Goal: Task Accomplishment & Management: Complete application form

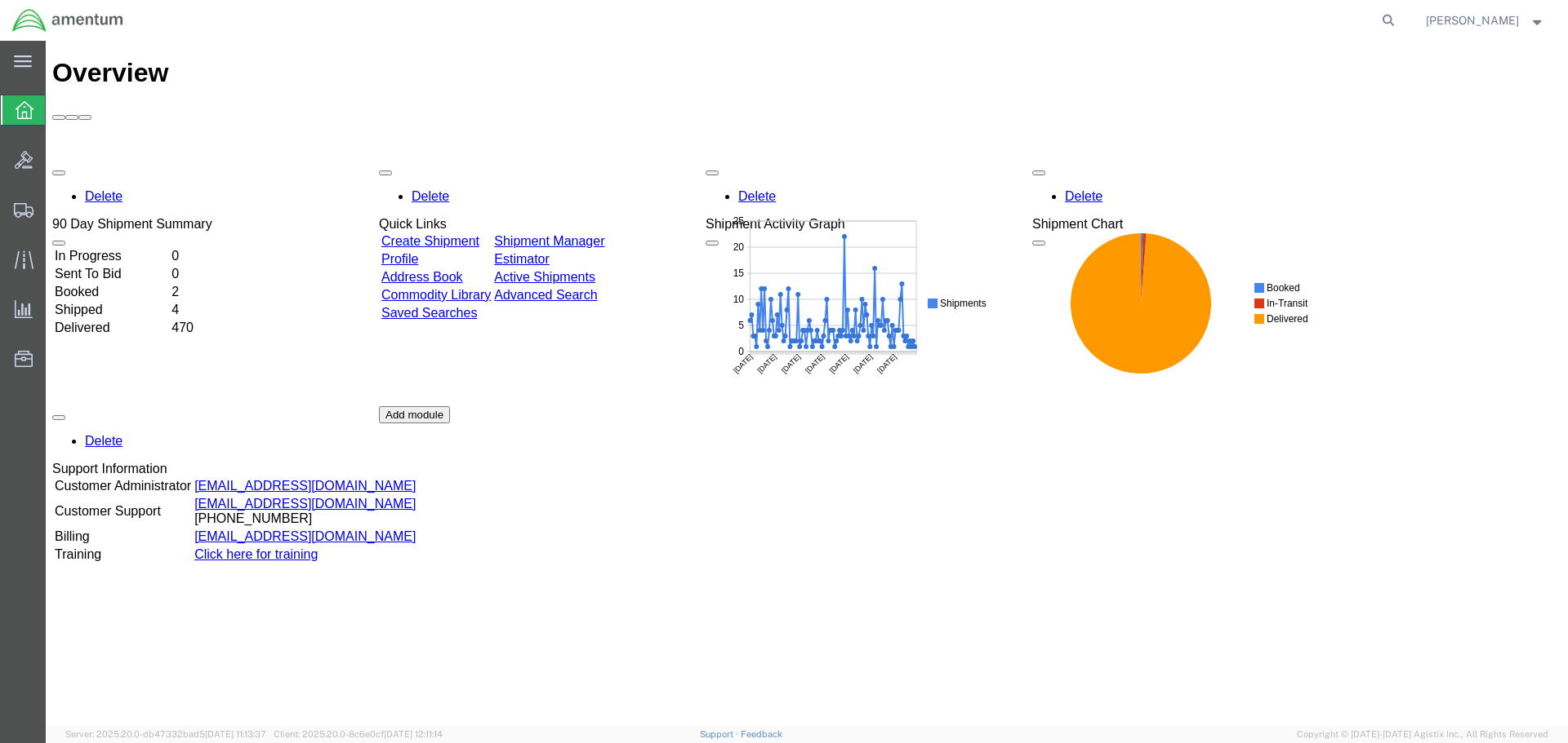
click at [479, 234] on link "Create Shipment" at bounding box center [431, 241] width 98 height 14
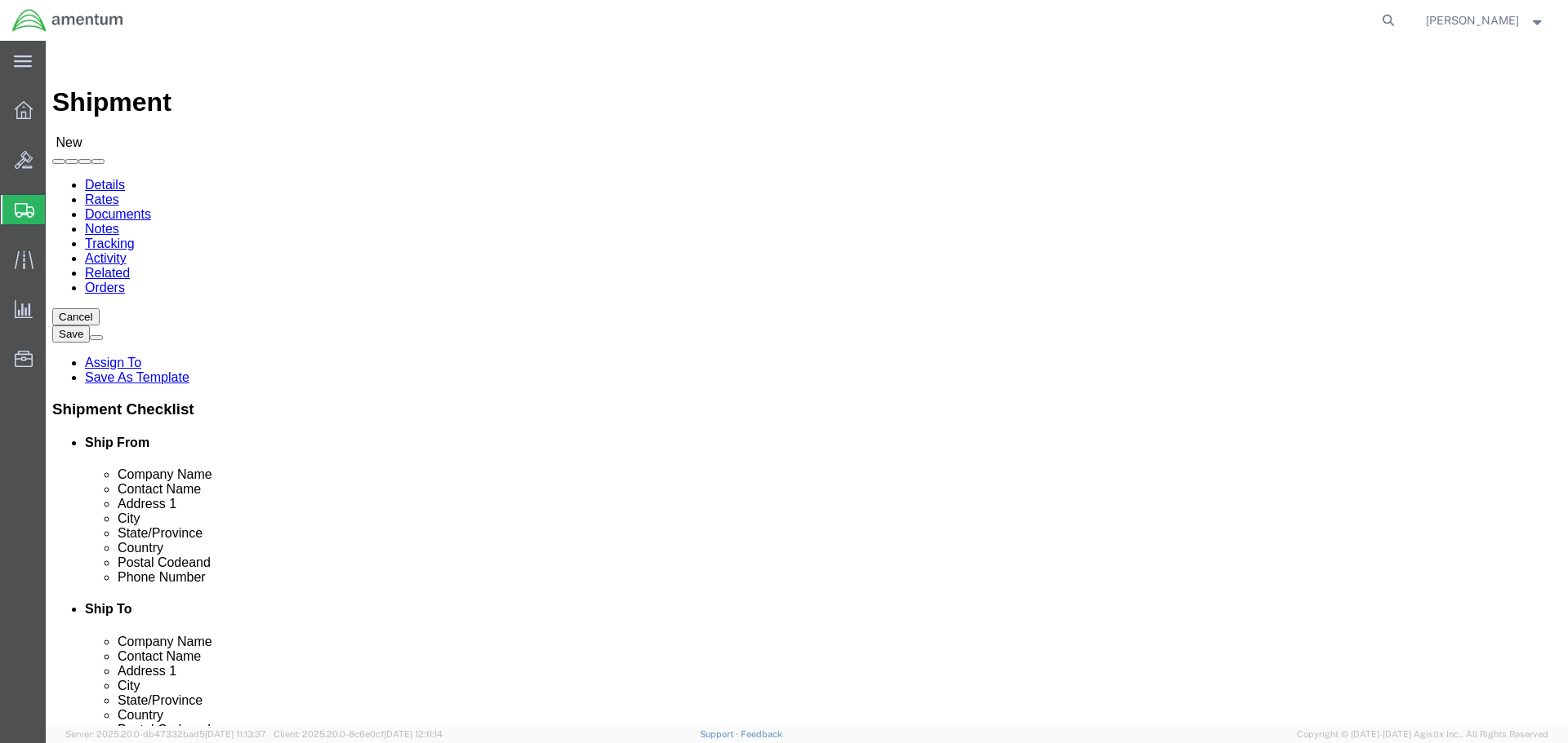
select select
select select "MYPROFILE"
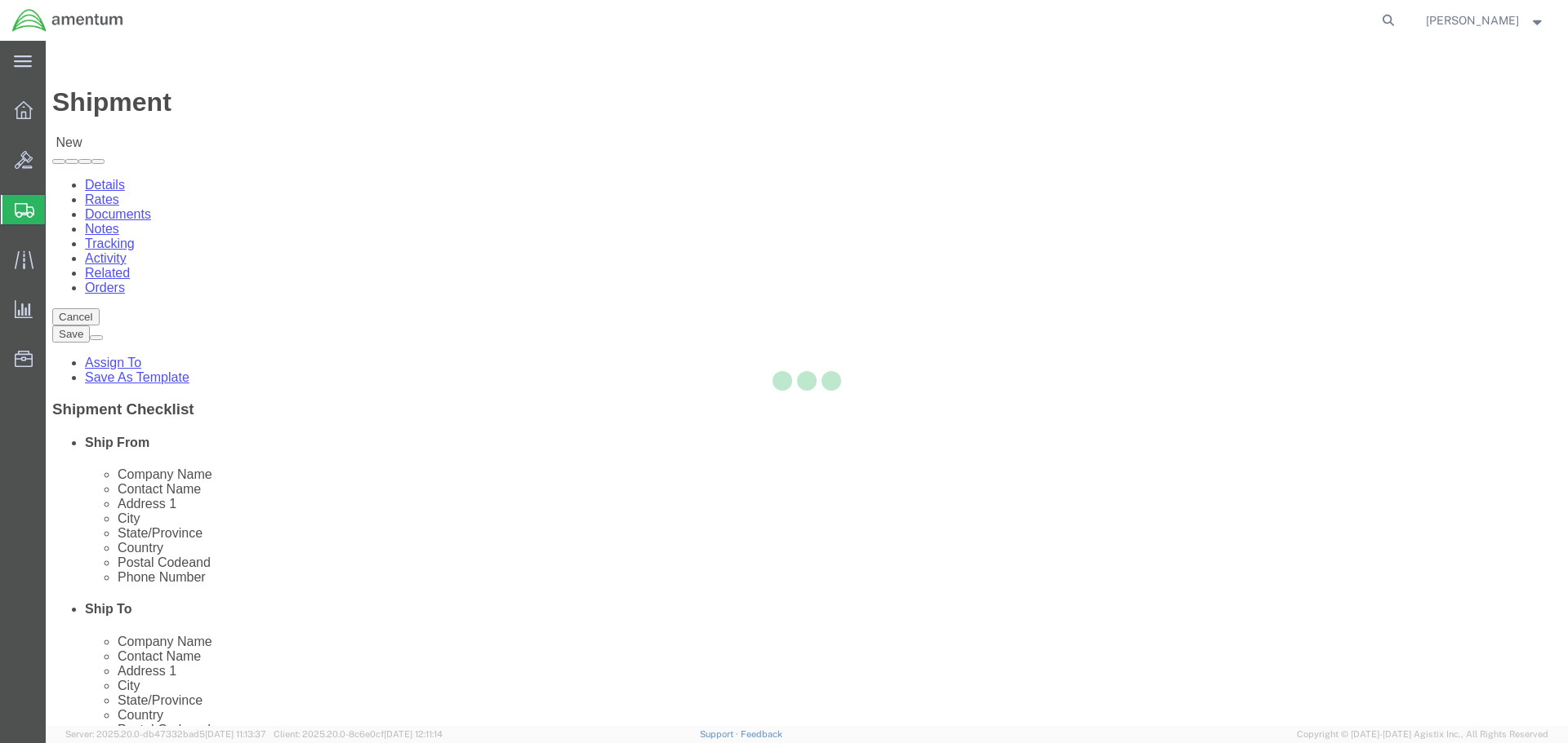
type input "Amentum Services, Inc."
type input "[PERSON_NAME]"
type input "4640 Subchaser Ct"
type input "Building 200"
type input "[GEOGRAPHIC_DATA]"
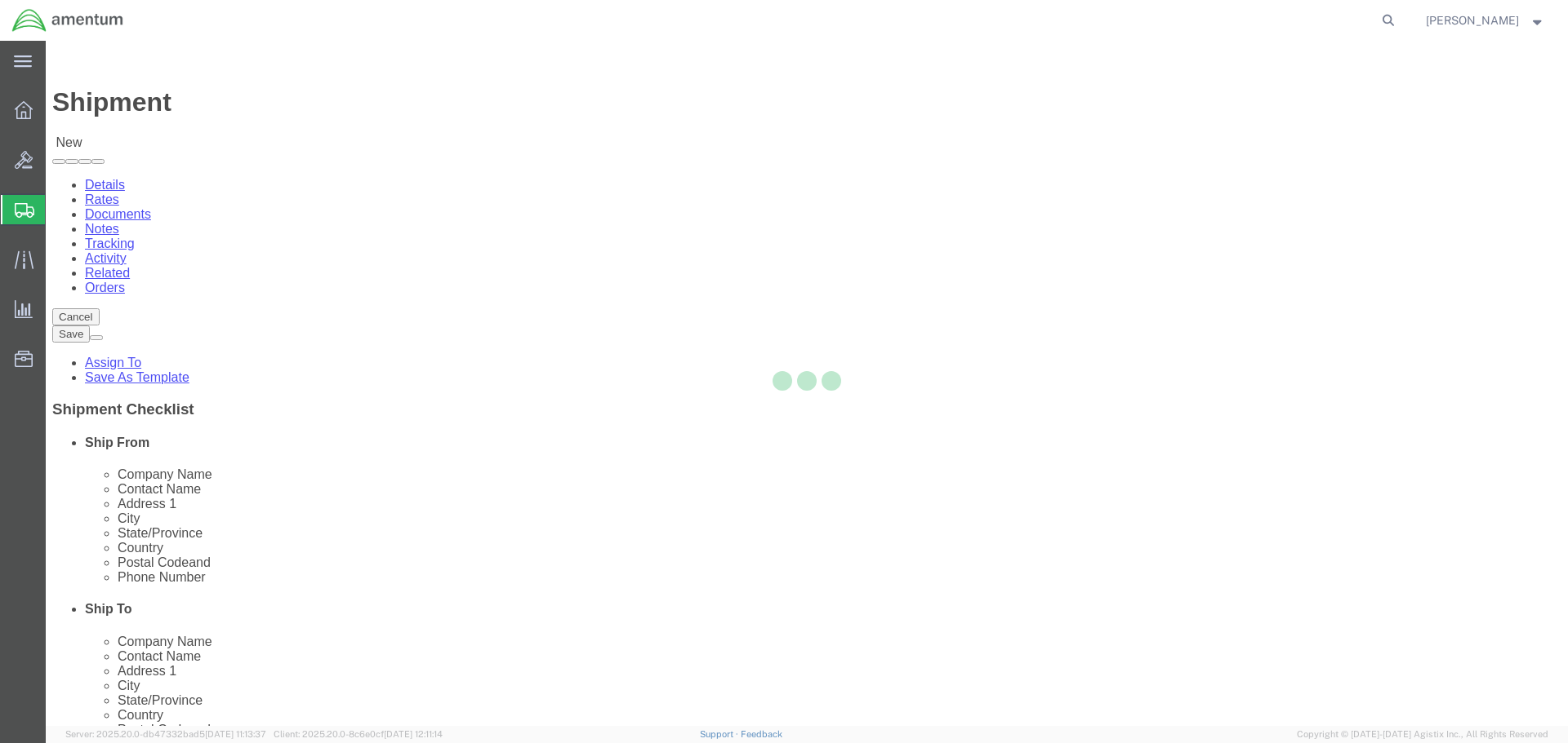
type input "32244"
type input "[PHONE_NUMBER]"
type input "309"
type input "[PERSON_NAME][EMAIL_ADDRESS][PERSON_NAME][DOMAIN_NAME]"
checkbox input "true"
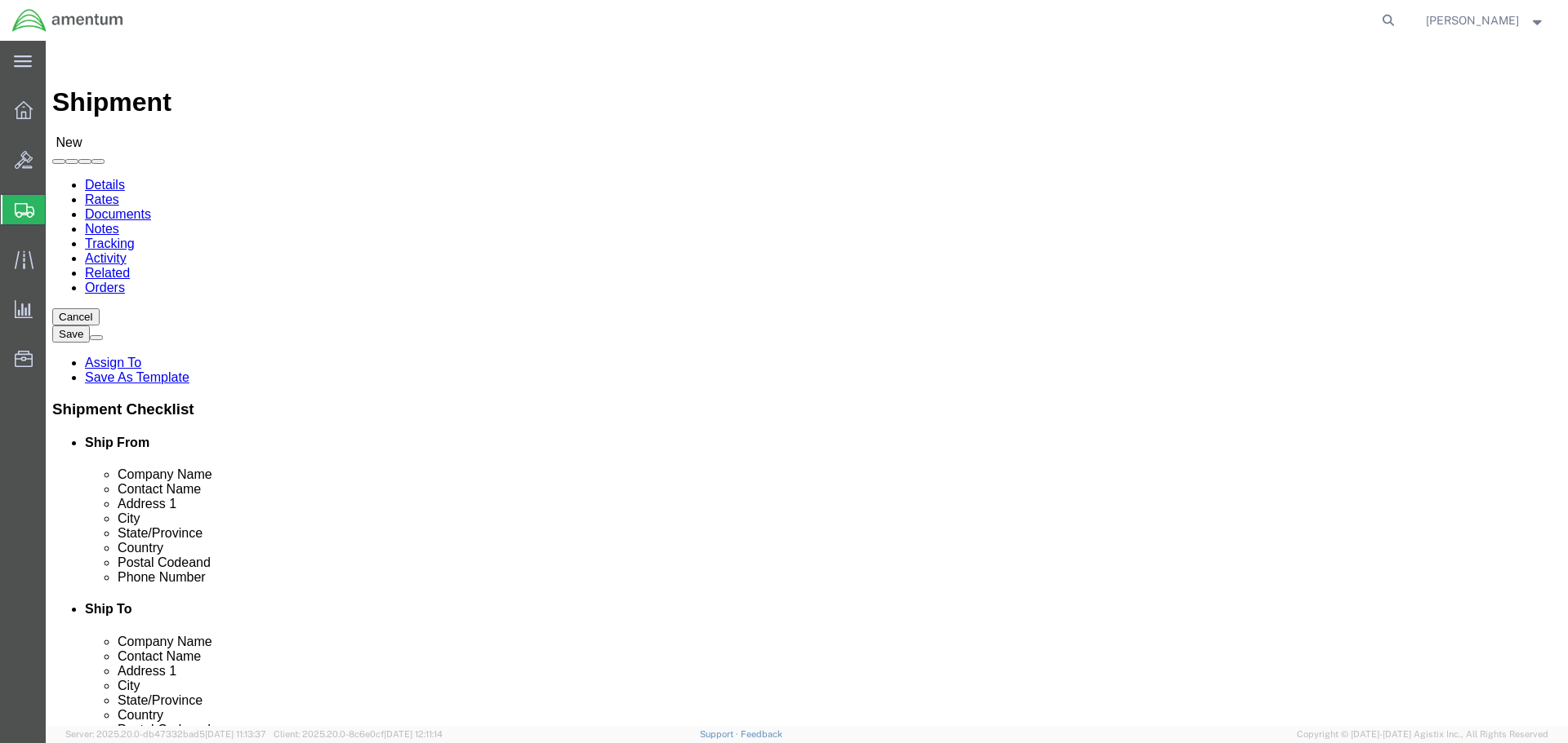
select select "FL"
click input "text"
type input "c"
type input "CBP"
type input "[PERSON_NAME]"
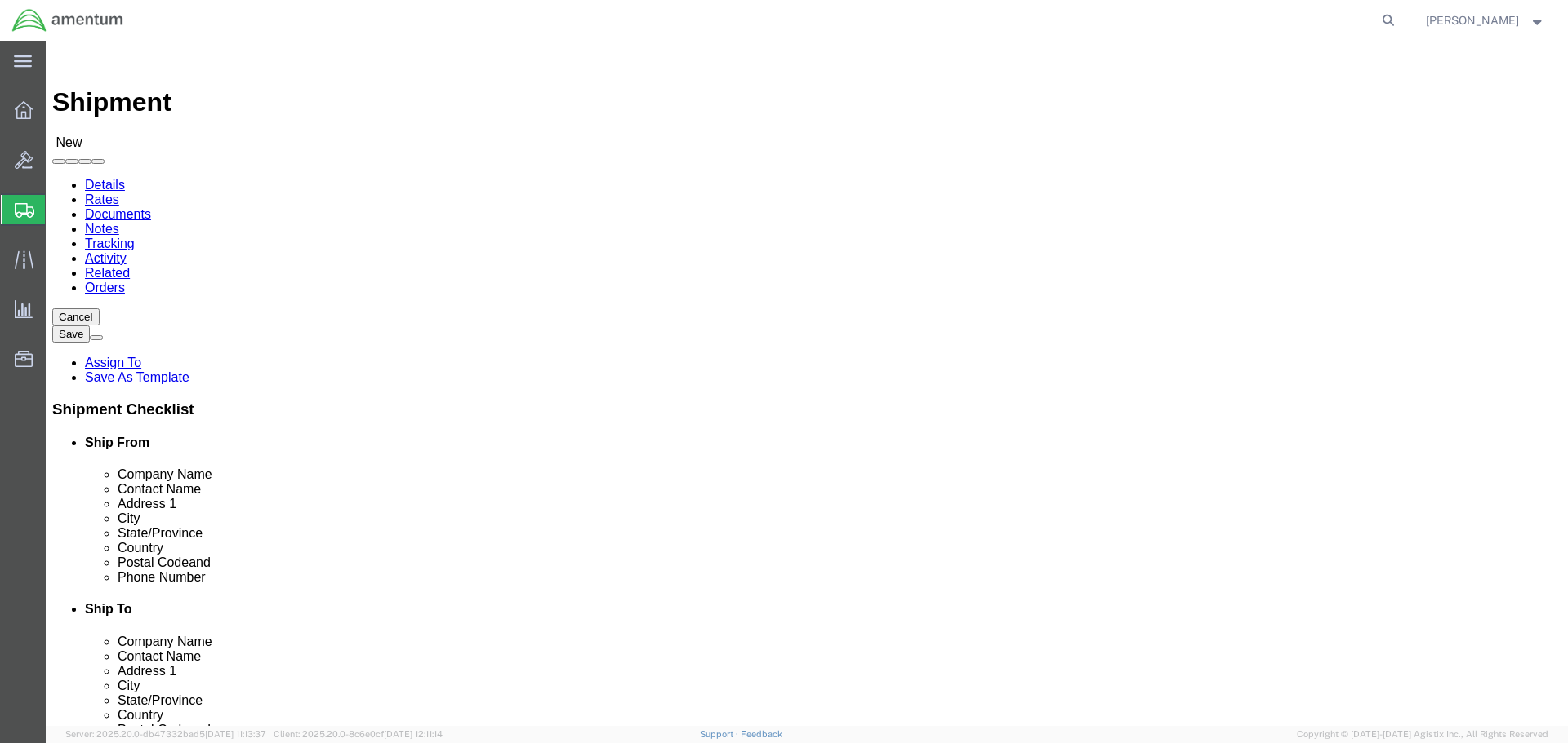
type input "[STREET_ADDRESS]"
select select
type input "MILLINGTON"
select select
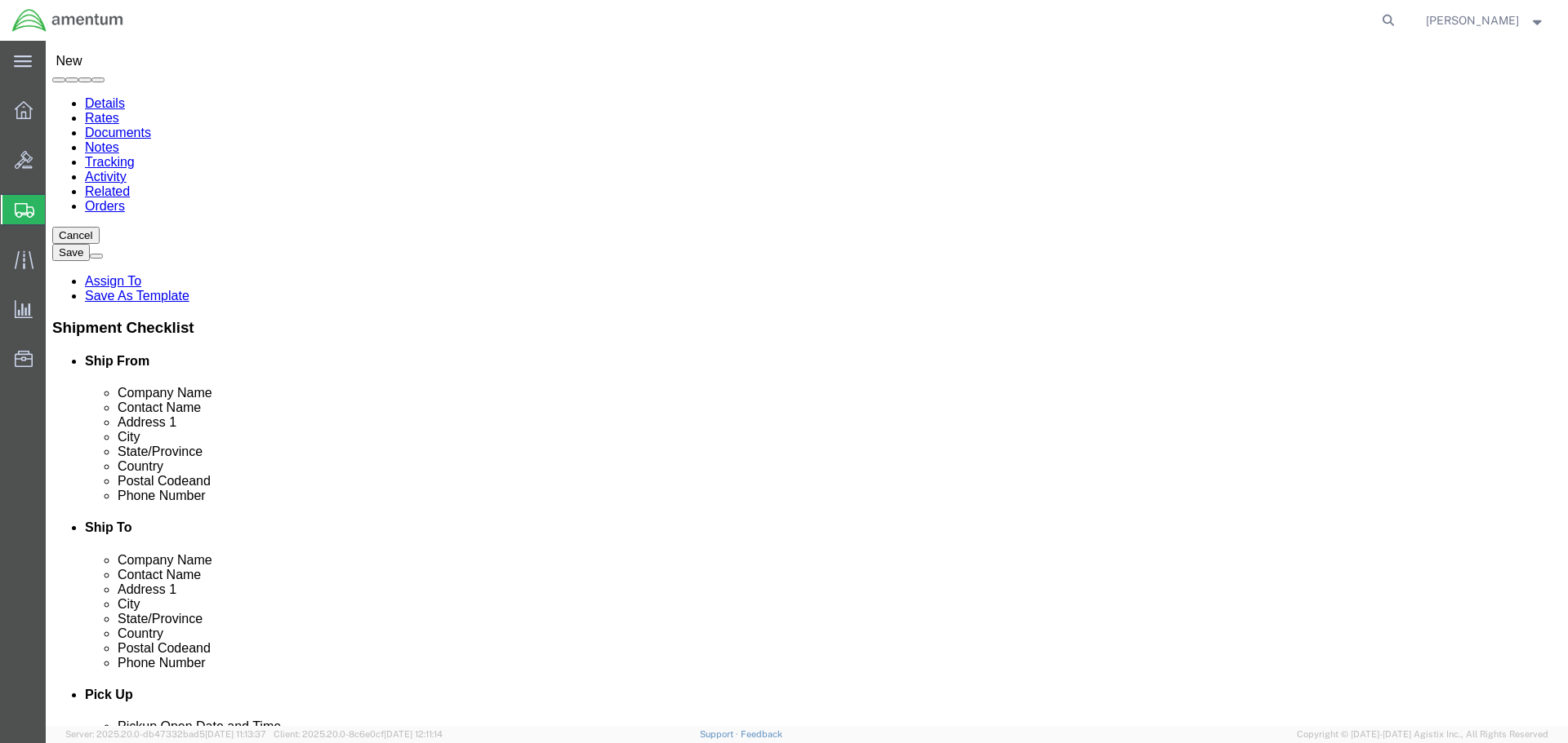
scroll to position [5210, 0]
click div "Postal Code"
click input "Postal Code"
type input "38053"
select select
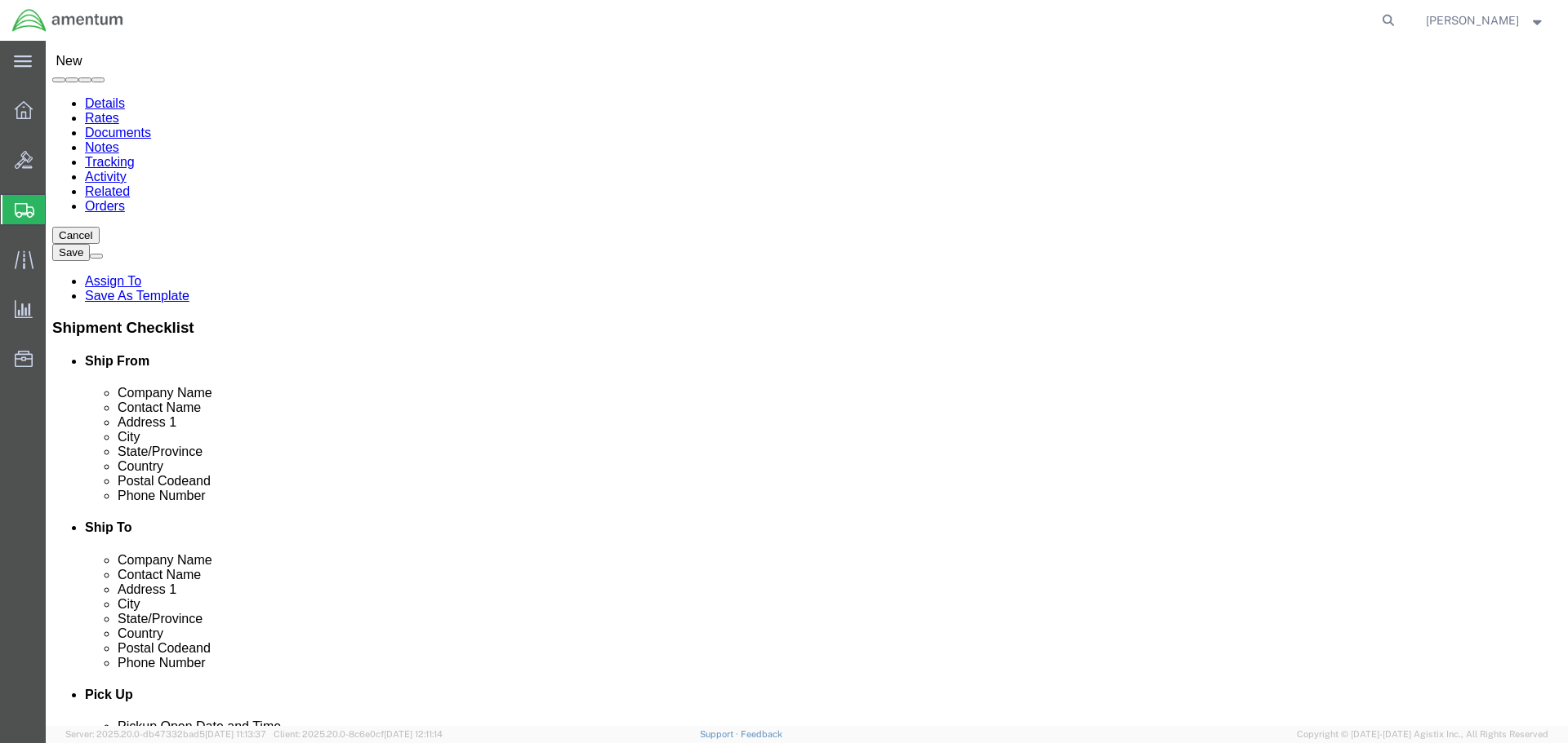
click input "text"
type input "9859022245"
click label
click input "checkbox"
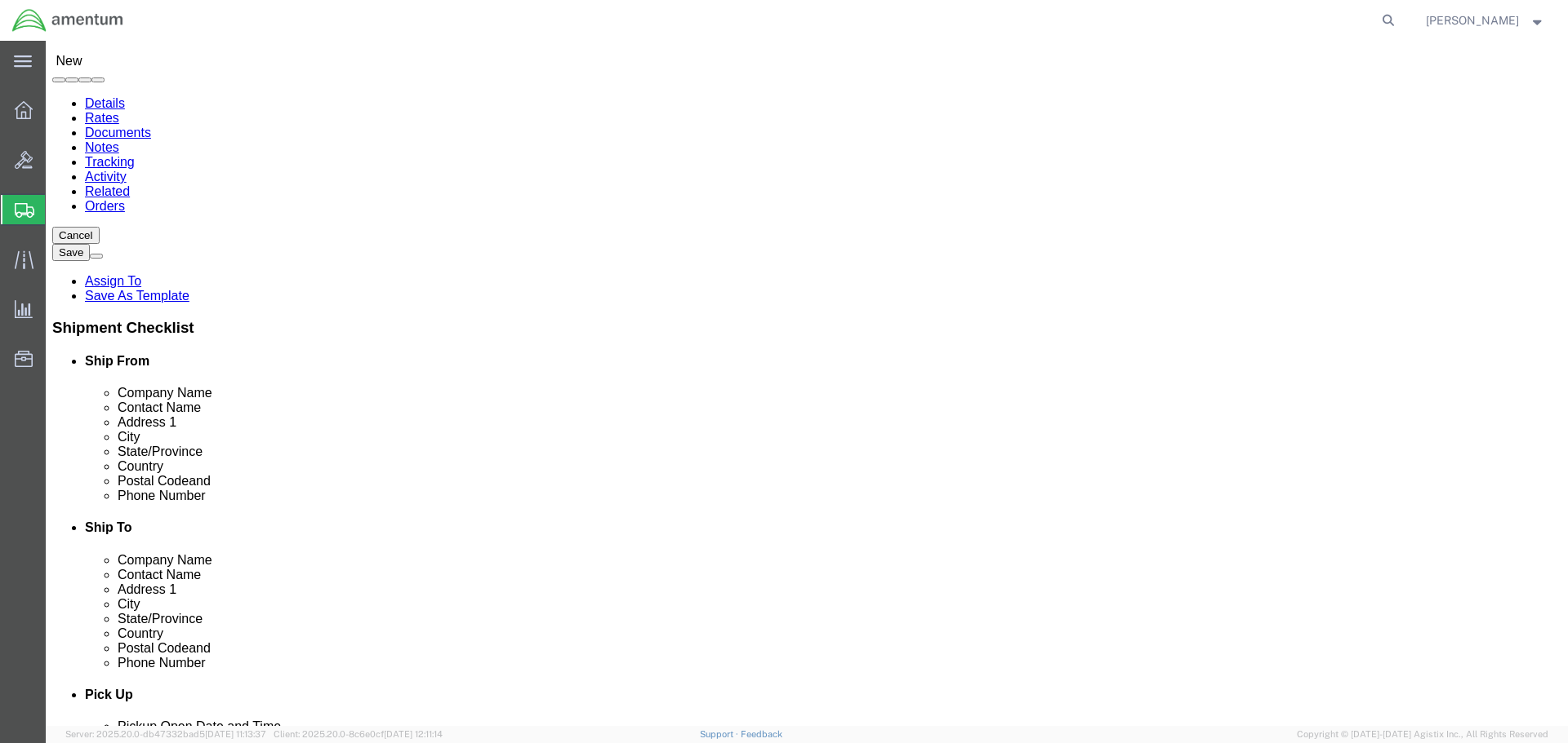
checkbox input "false"
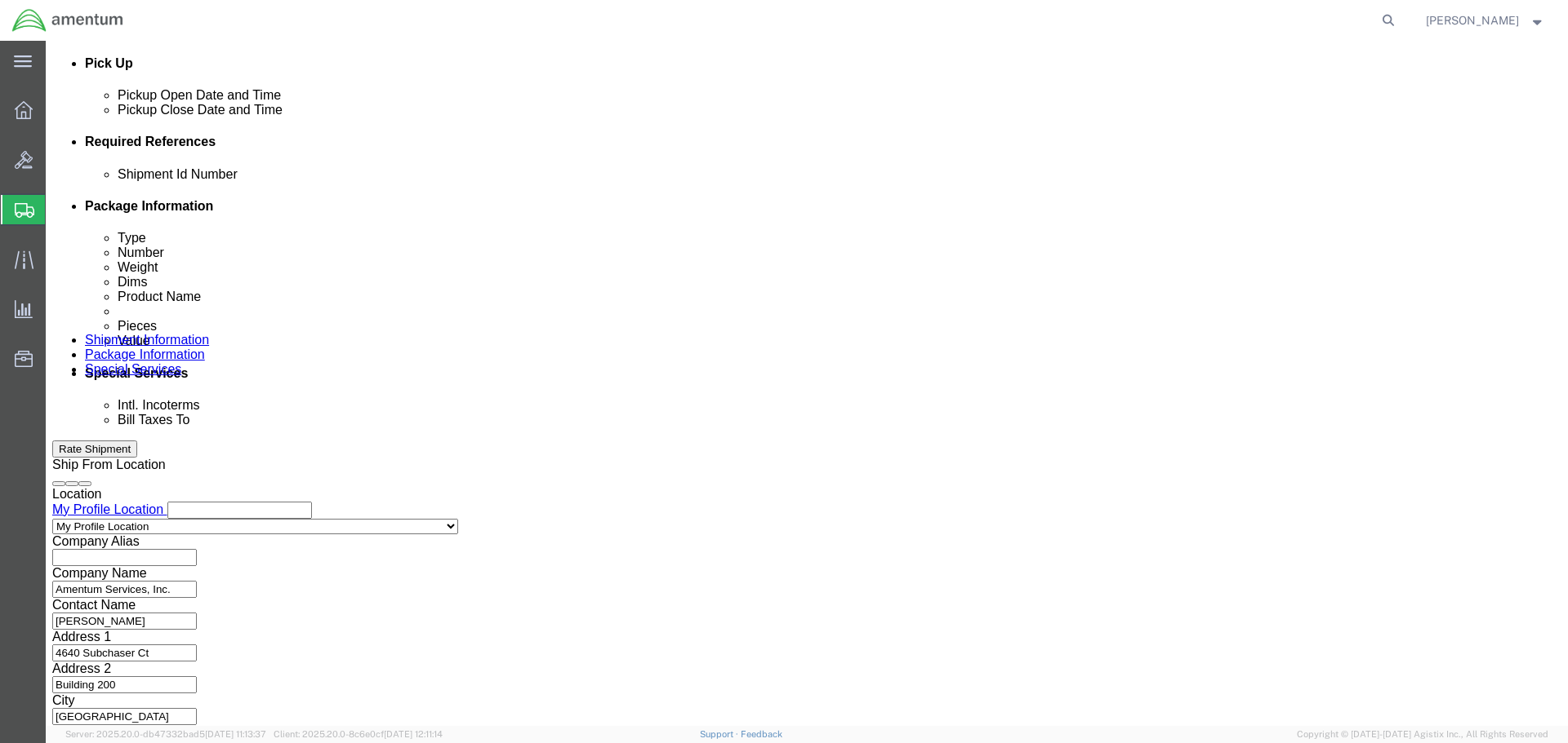
scroll to position [716, 0]
click input "text"
type input "BMS PANEL TO TENN"
click div "References Add reference"
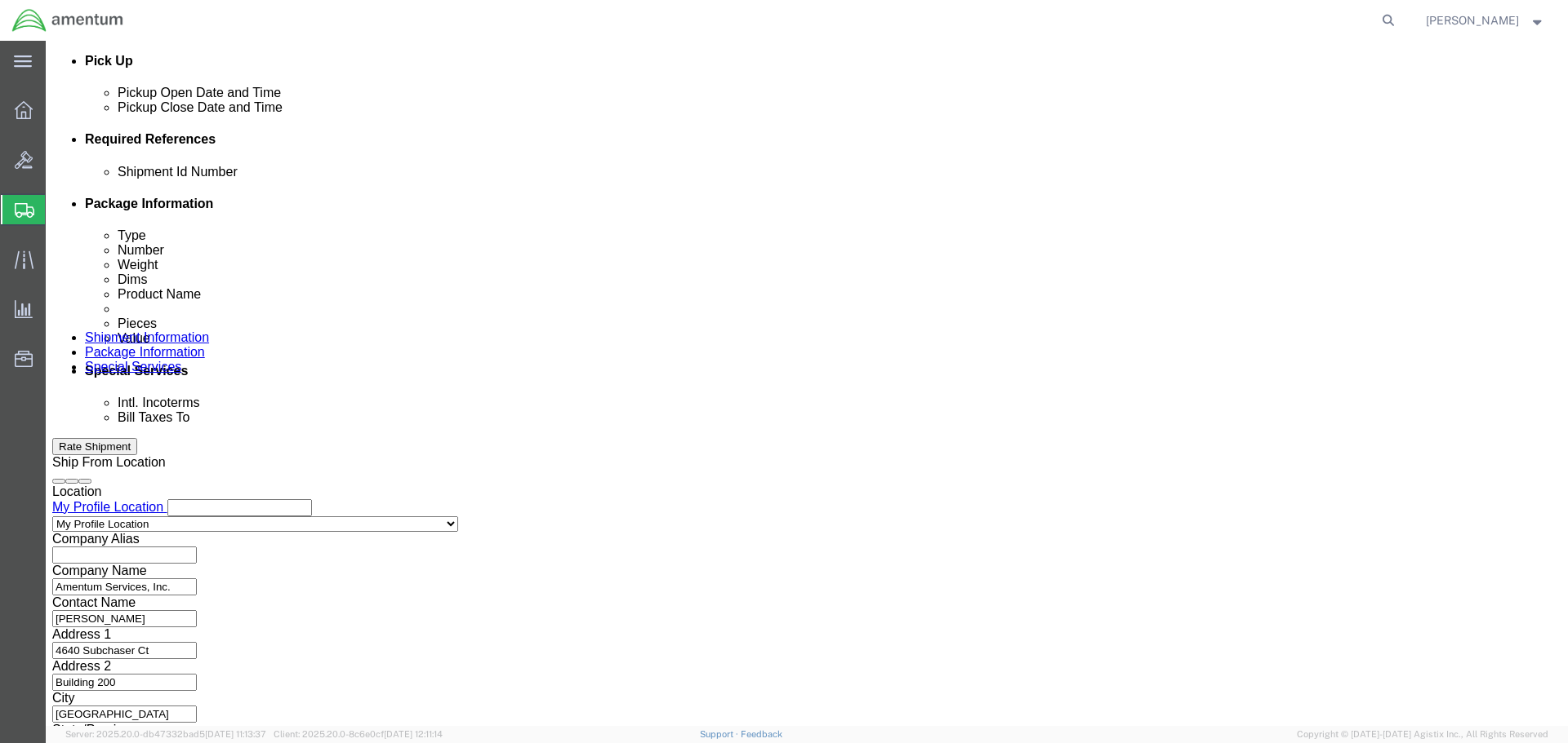
click button "Add reference"
click div "Select Account Type Activity ID Airline Appointment Number ASN Batch Request # …"
click select "Select Account Type Activity ID Airline Appointment Number ASN Batch Request # …"
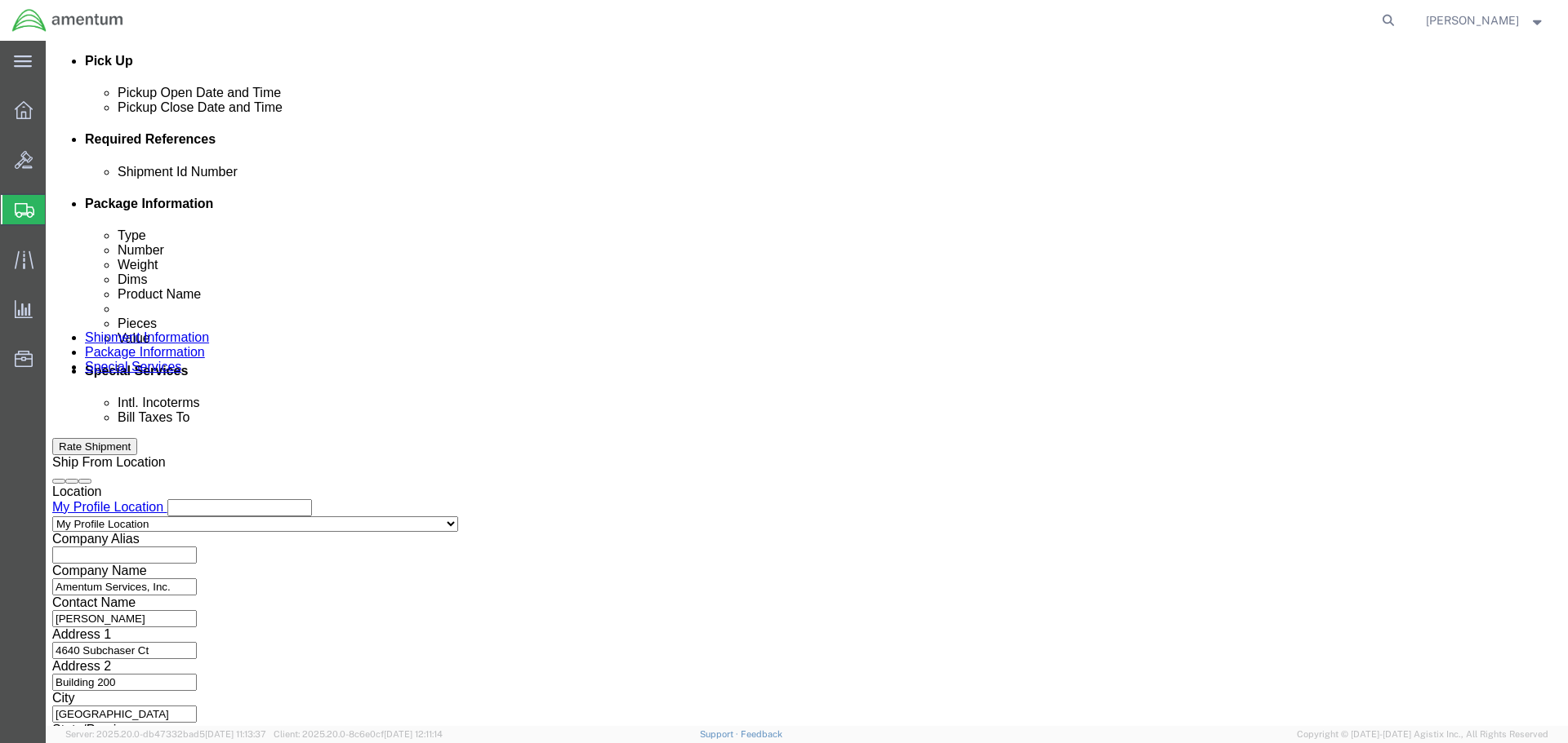
select select "PROJNUM"
click select "Select Account Type Activity ID Airline Appointment Number ASN Batch Request # …"
click input "text"
click select "Select Account Type Activity ID Airline Appointment Number ASN Batch Request # …"
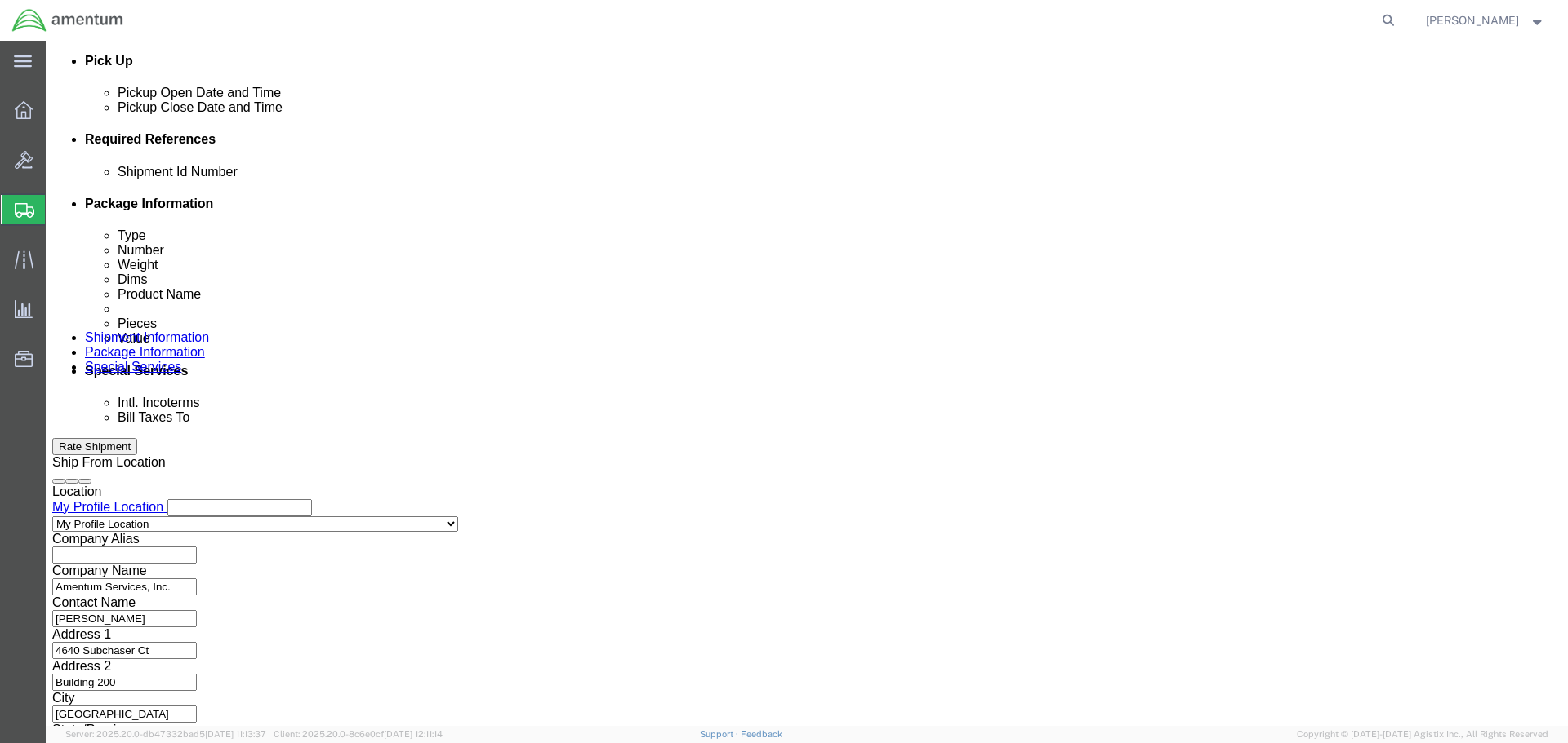
click input "text"
type input "6118.04.03.2219.000.SER.0000"
click select "Select Account Type Activity ID Airline Appointment Number ASN Batch Request # …"
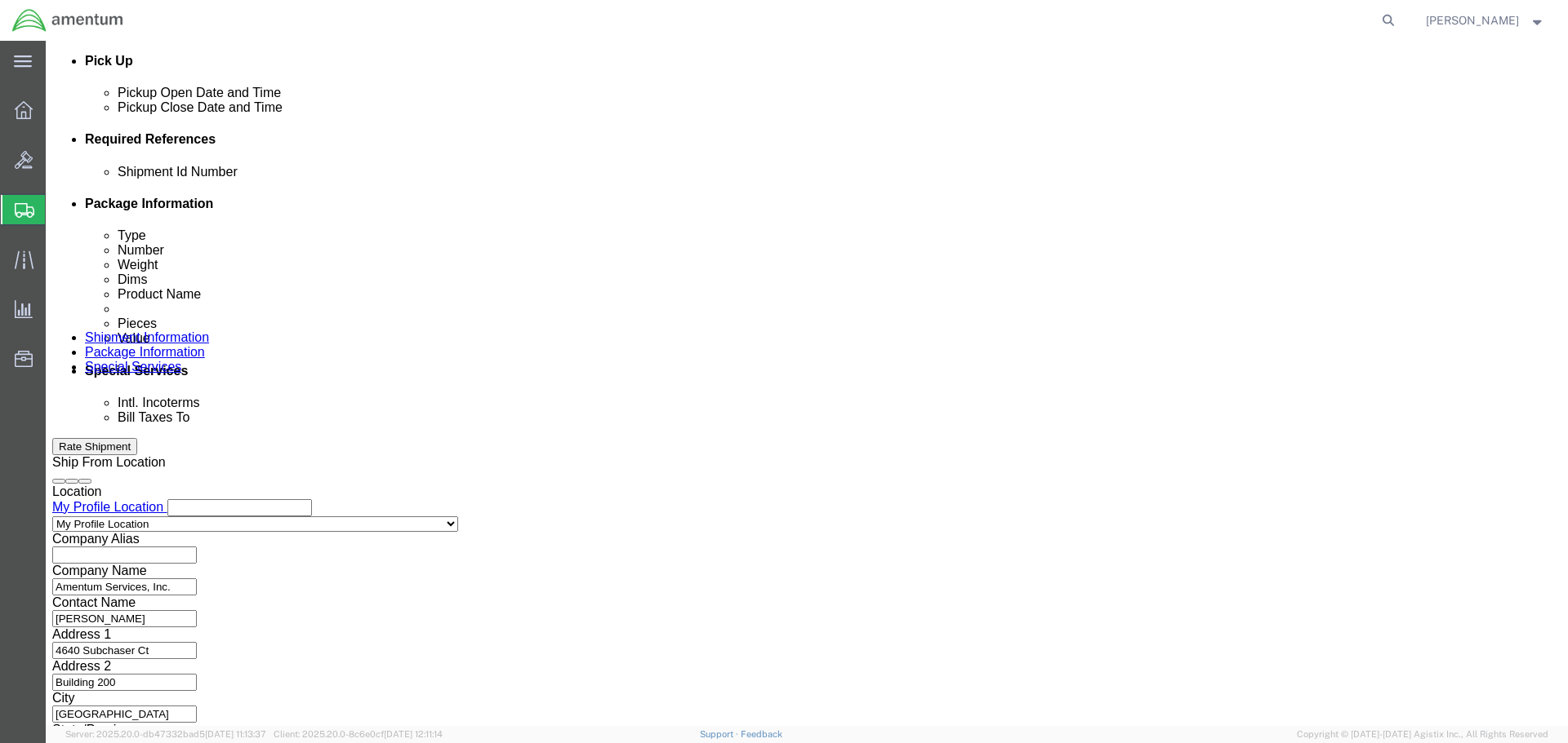
select select "DEPT"
click select "Select Account Type Activity ID Airline Appointment Number ASN Batch Request # …"
click input "text"
type input "CBP"
click select "Select Account Type Activity ID Airline Appointment Number ASN Batch Request # …"
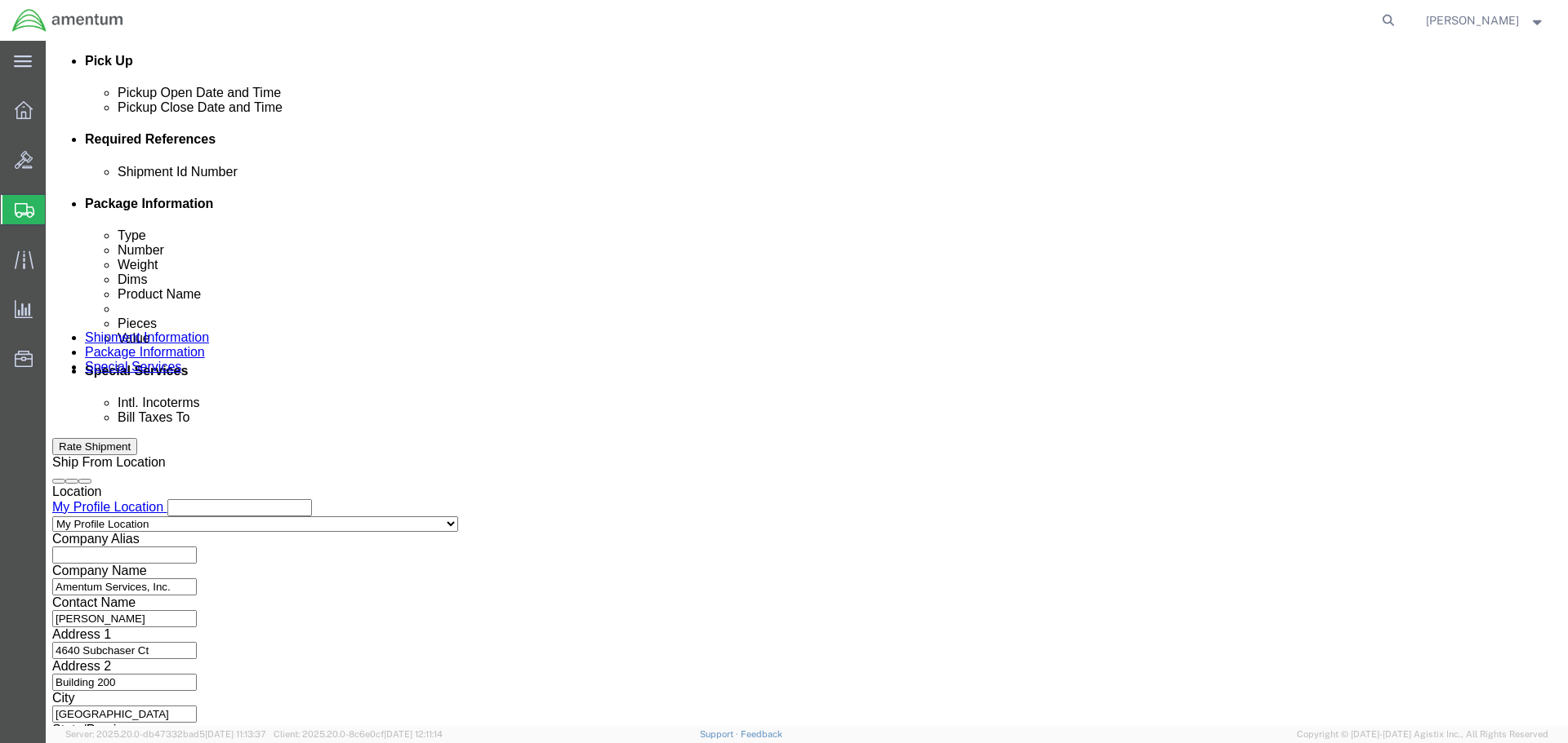
select select "CUSTREF"
click select "Select Account Type Activity ID Airline Appointment Number ASN Batch Request # …"
click input "text"
type input "PANEL"
click div "Shipment Id Number BMS PANEL TO TENN Select Account Type Activity ID Airline Ap…"
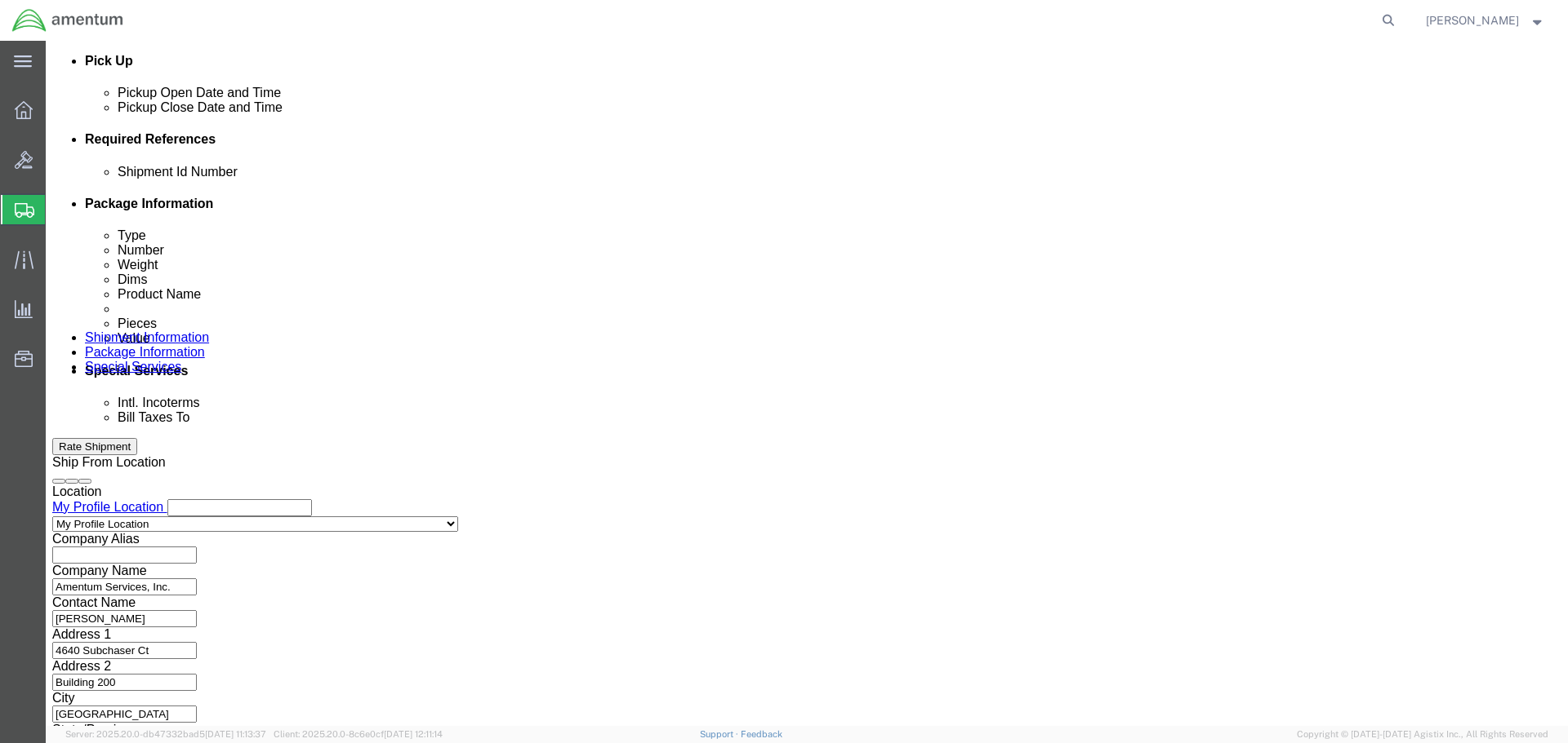
click div "Shipment Id Number BMS PANEL TO TENN Select Account Type Activity ID Airline Ap…"
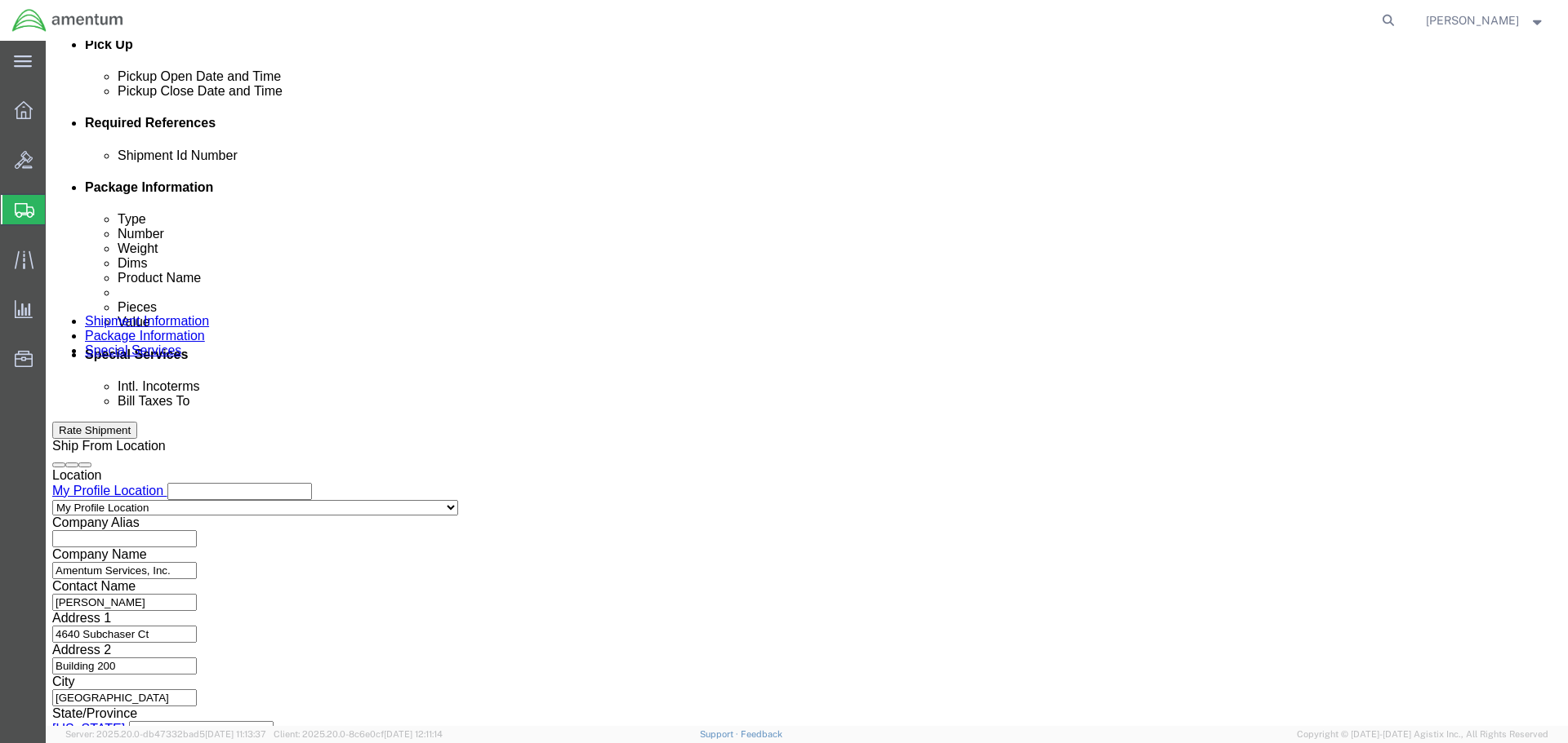
scroll to position [747, 0]
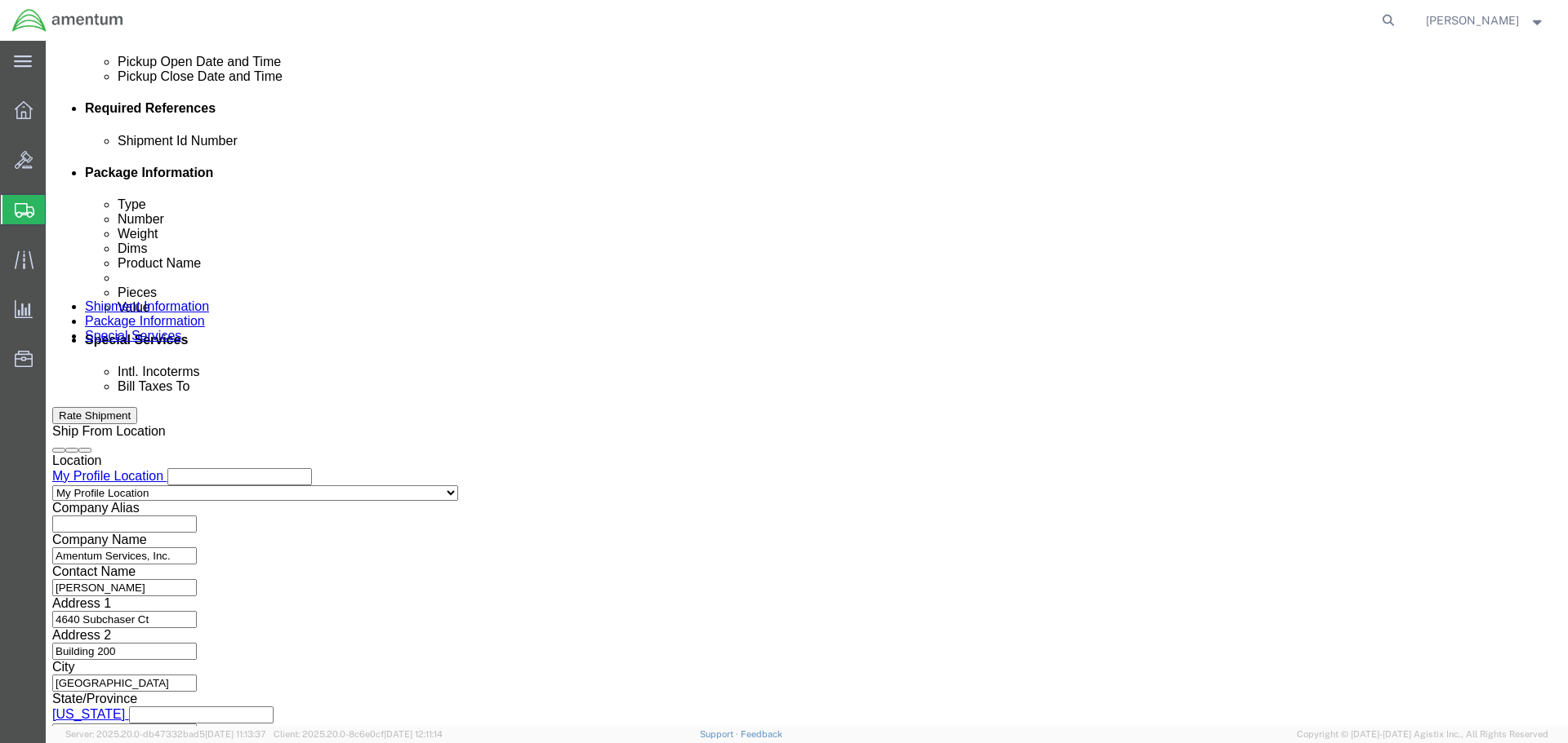
click button "Continue"
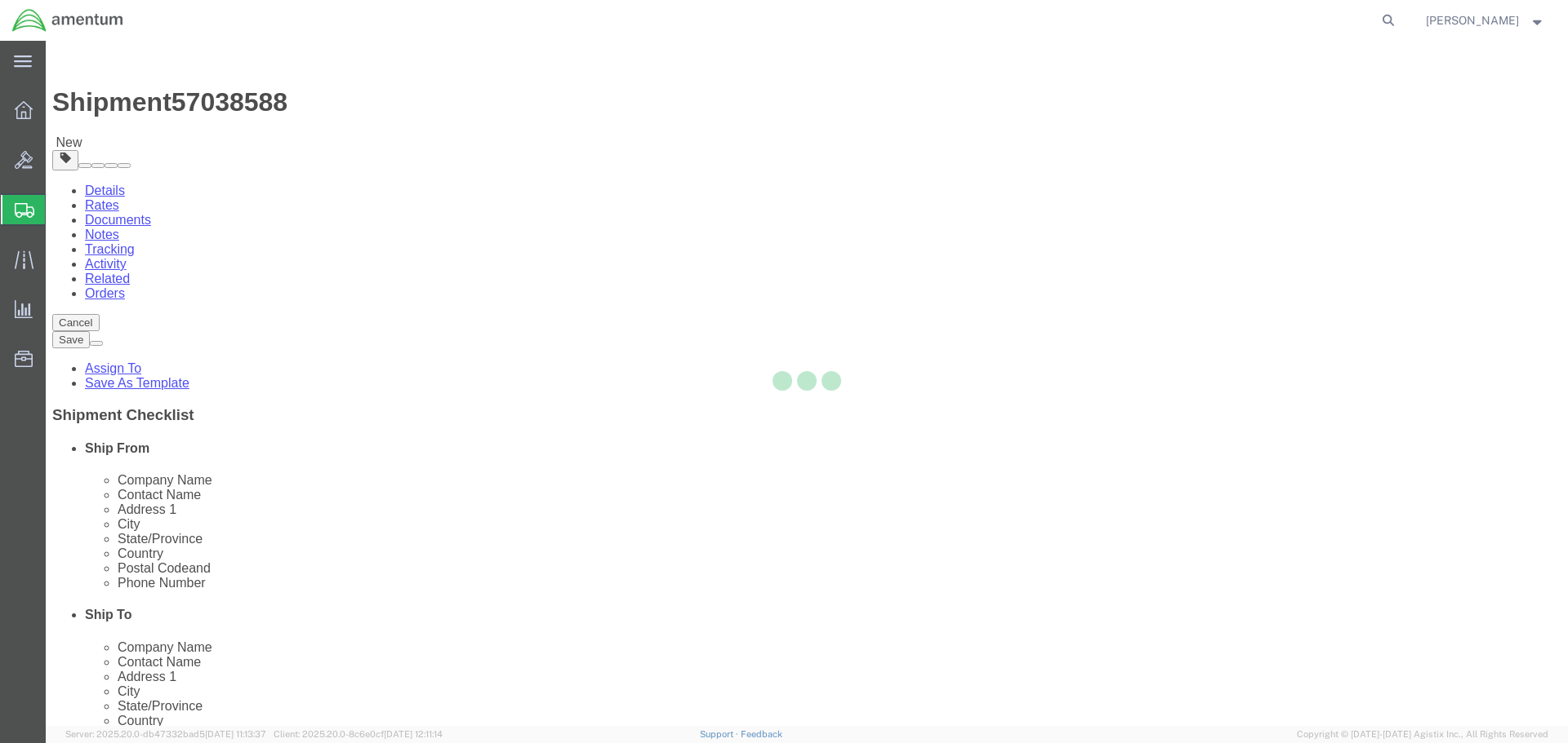
select select "CBOX"
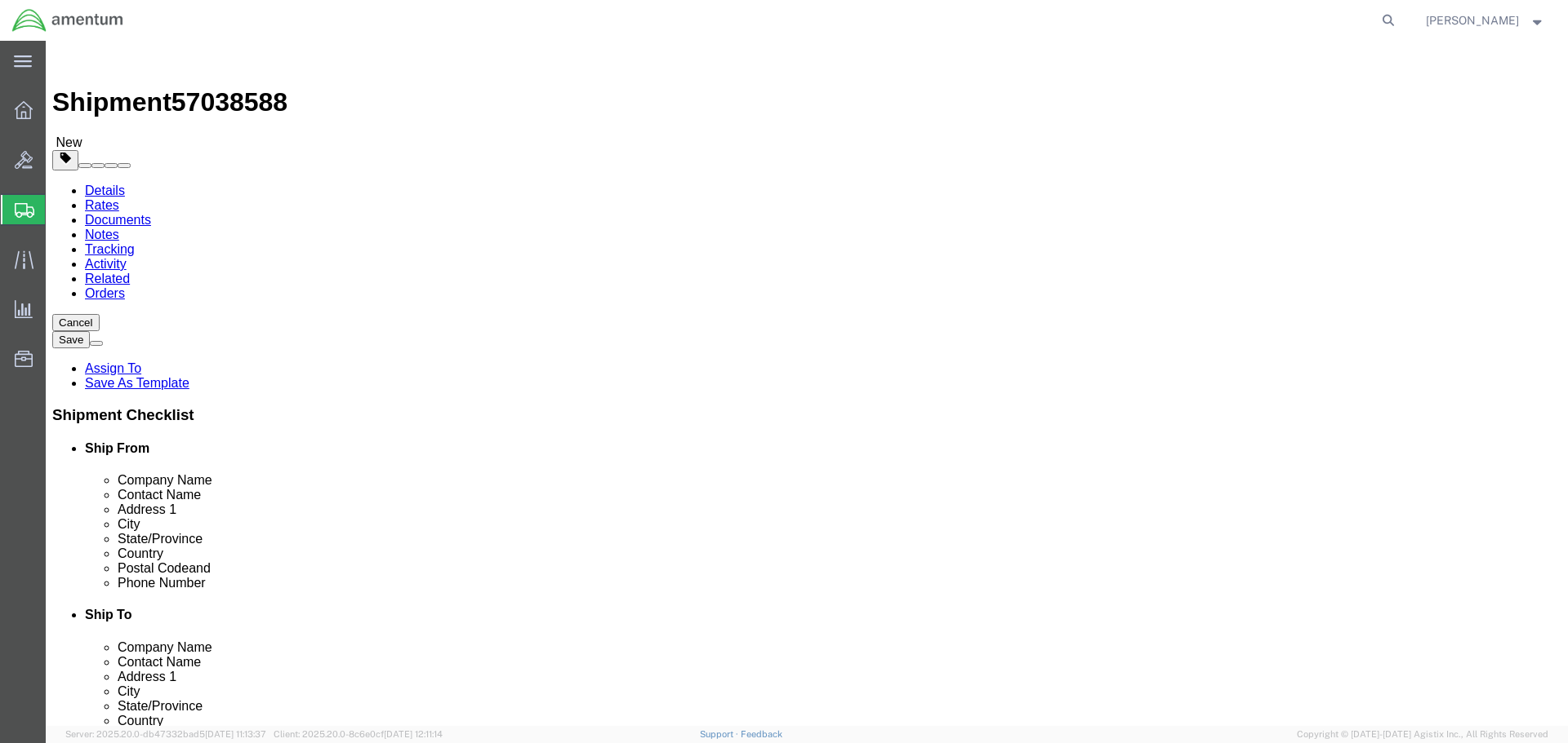
click select "Select BCK Boxes Bale(s) Basket(s) Bolt(s) Bottle(s) Buckets Bulk Bundle(s) Can…"
drag, startPoint x: 418, startPoint y: 286, endPoint x: 409, endPoint y: 288, distance: 9.2
click select "Select BCK Boxes Bale(s) Basket(s) Bolt(s) Bottle(s) Buckets Bulk Bundle(s) Can…"
click input "1"
click input "text"
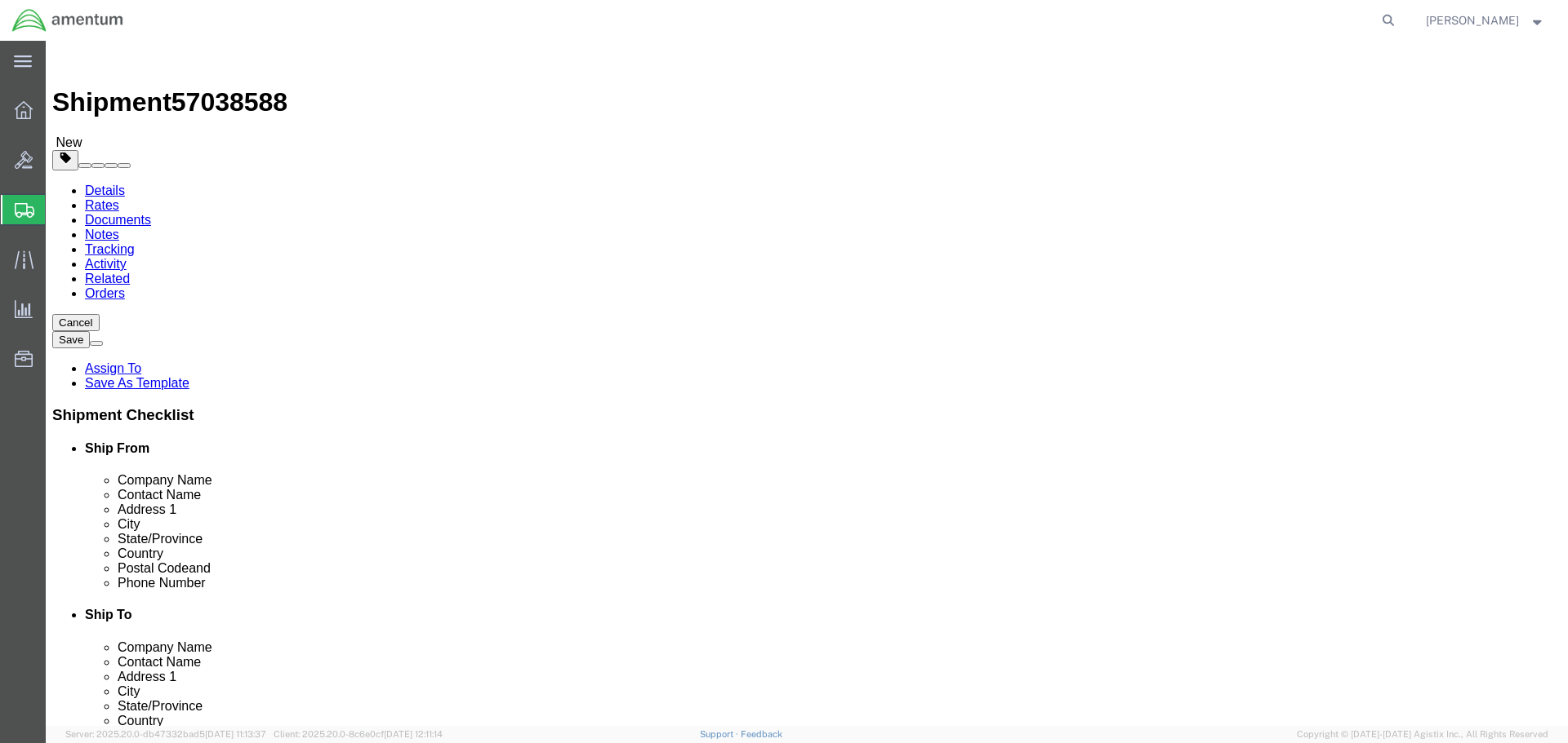
type input "12"
type input "10"
type input "4"
click input "0.00"
drag, startPoint x: 256, startPoint y: 380, endPoint x: 226, endPoint y: 396, distance: 34.0
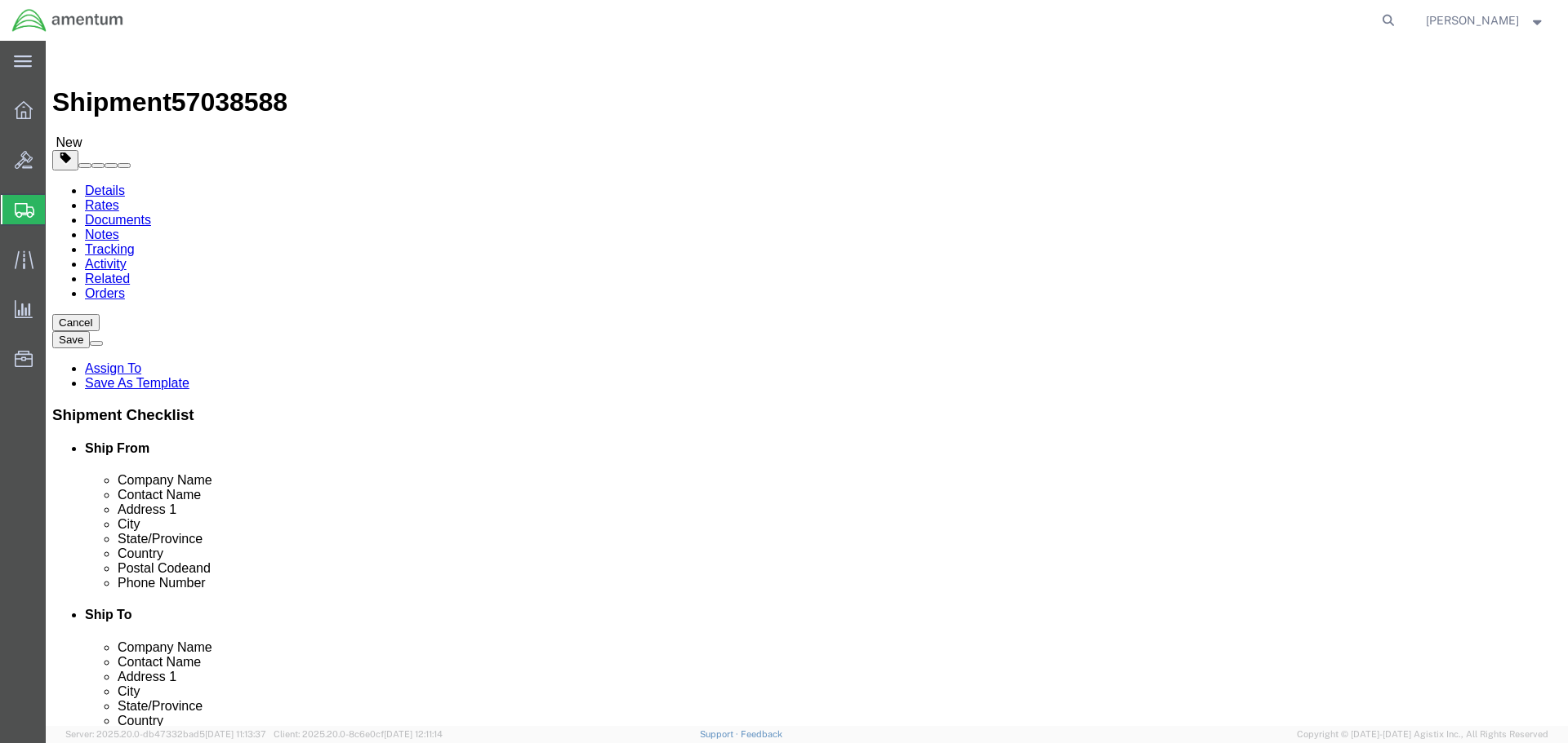
click div "Package Type Select BCK Boxes Bale(s) Basket(s) Bolt(s) Bottle(s) Buckets Bulk …"
type input "2"
click div "Package Type Select BCK Boxes Bale(s) Basket(s) Bolt(s) Bottle(s) Buckets Bulk …"
click link "Add Content"
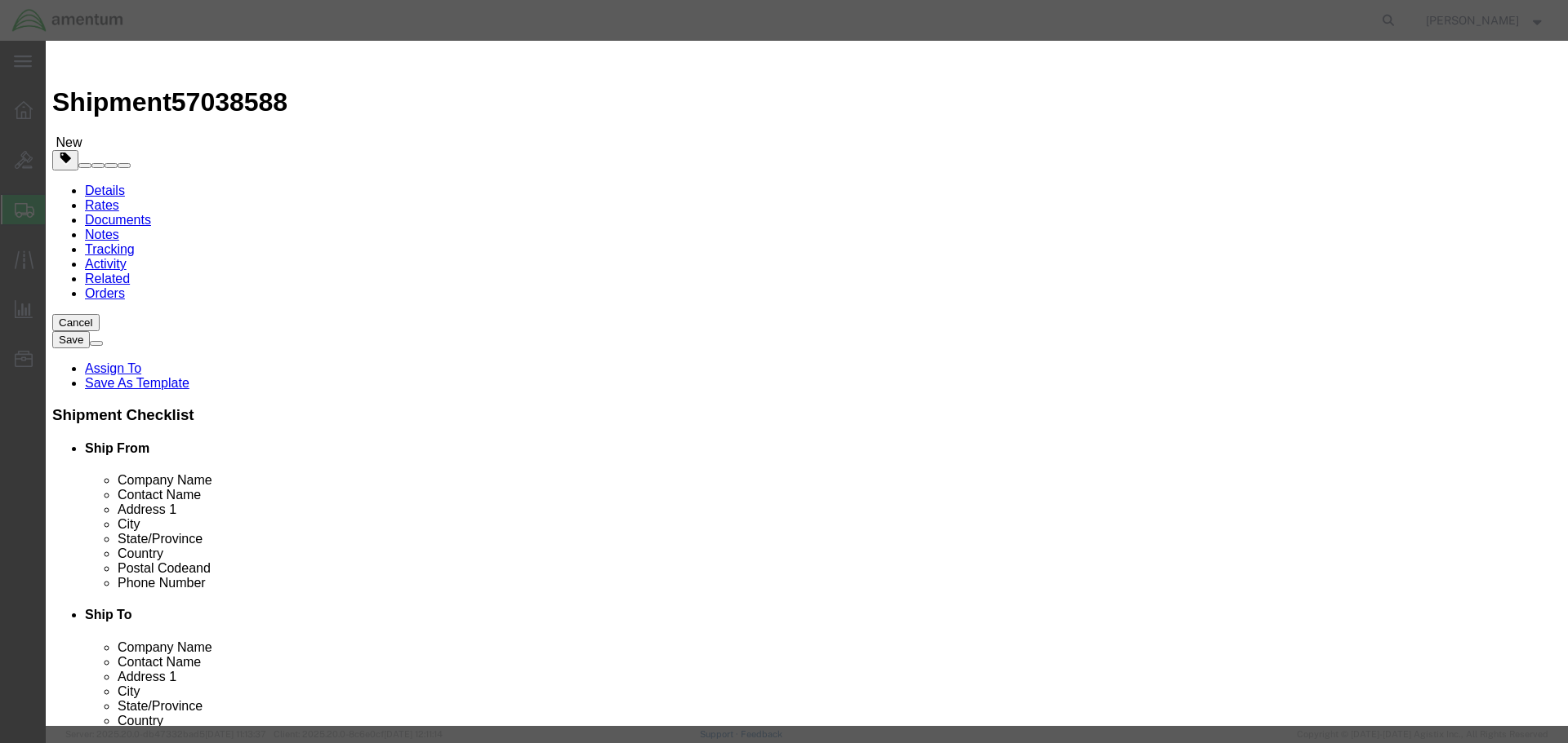
click input "text"
type input "BMS PANEL"
type input "1"
type input "2"
type input "4000"
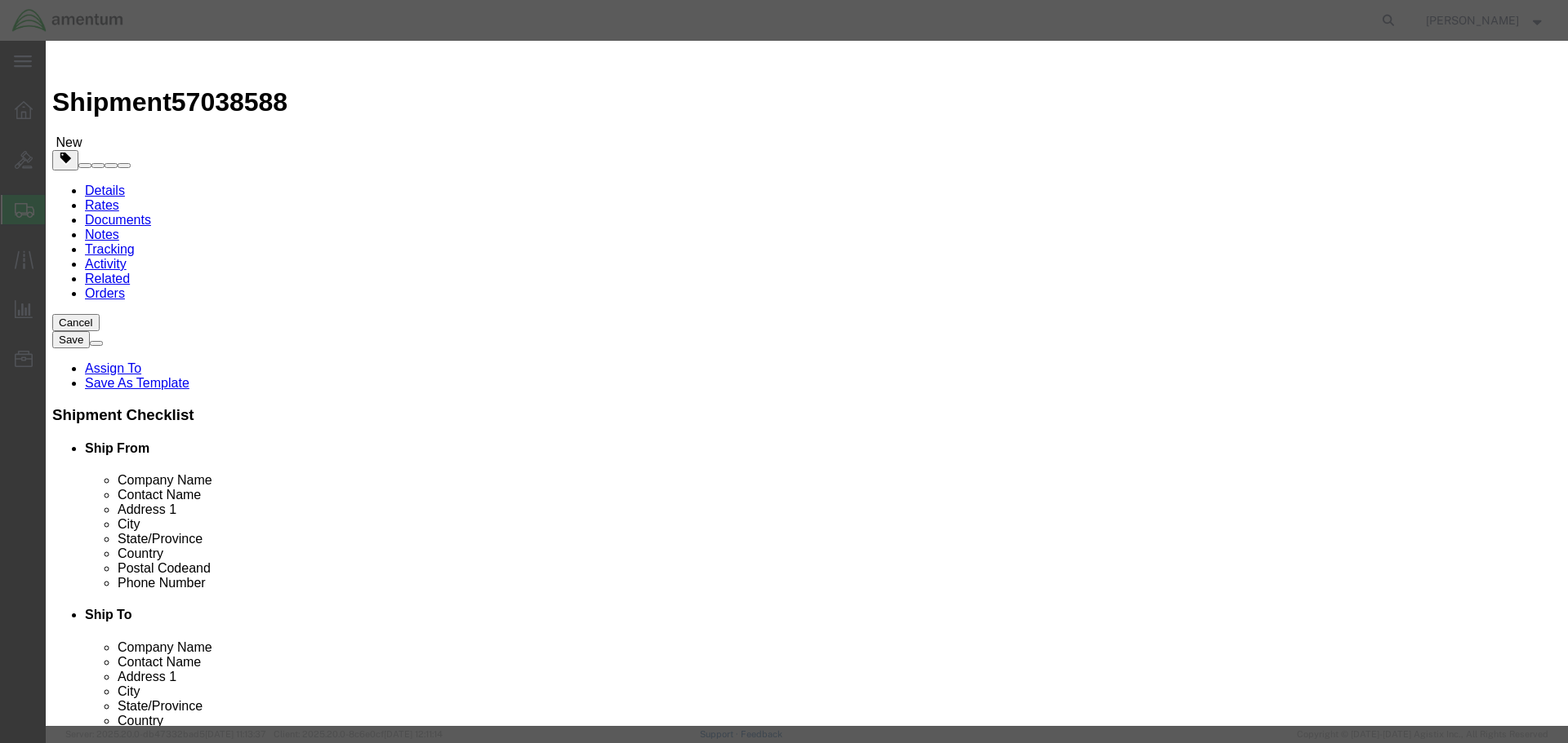
select select "USD"
click select "Select 50 55 60 65 70 85 92.5 100 125 175 250 300 400"
click label "Serial"
click button "Save & Close"
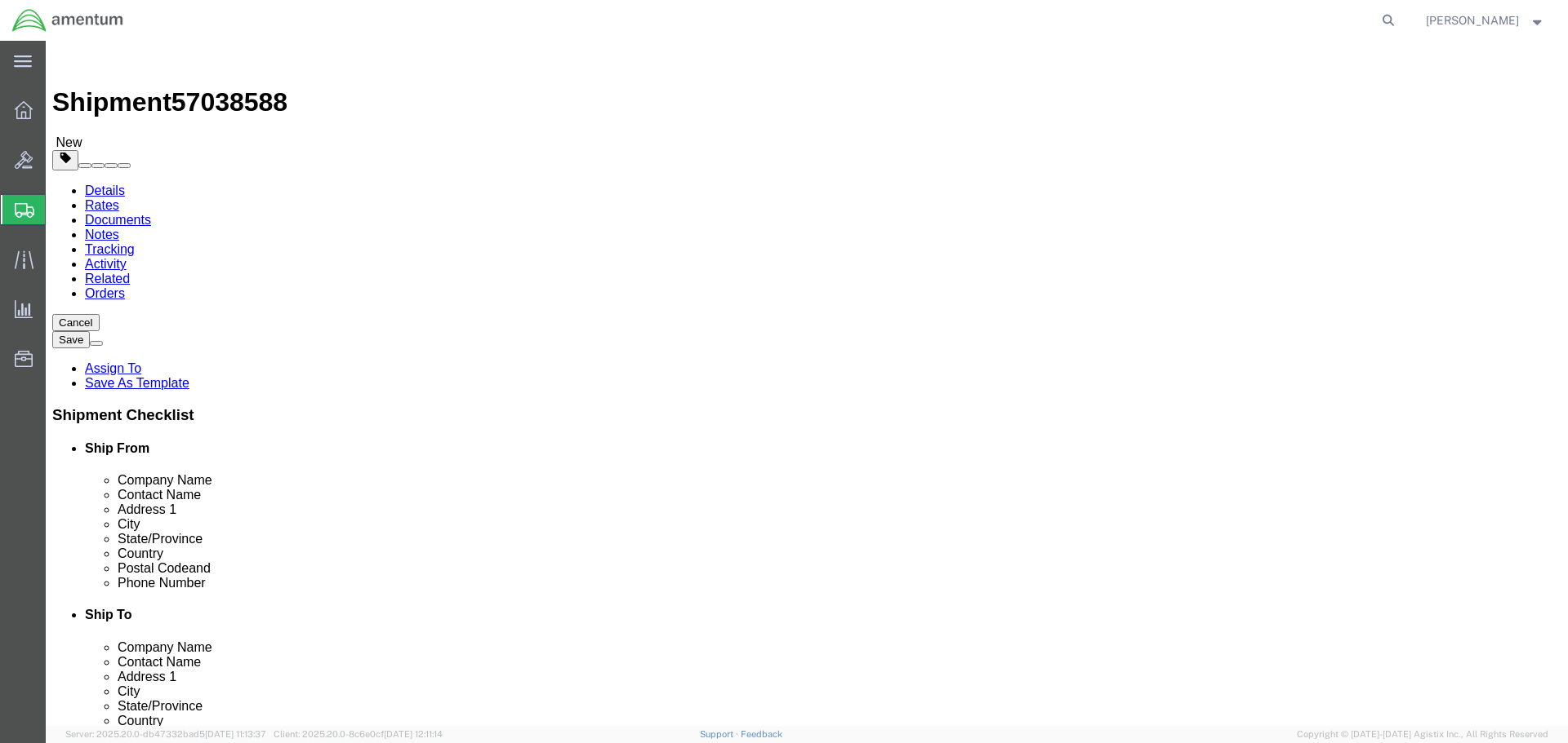
click button "Rate Shipment"
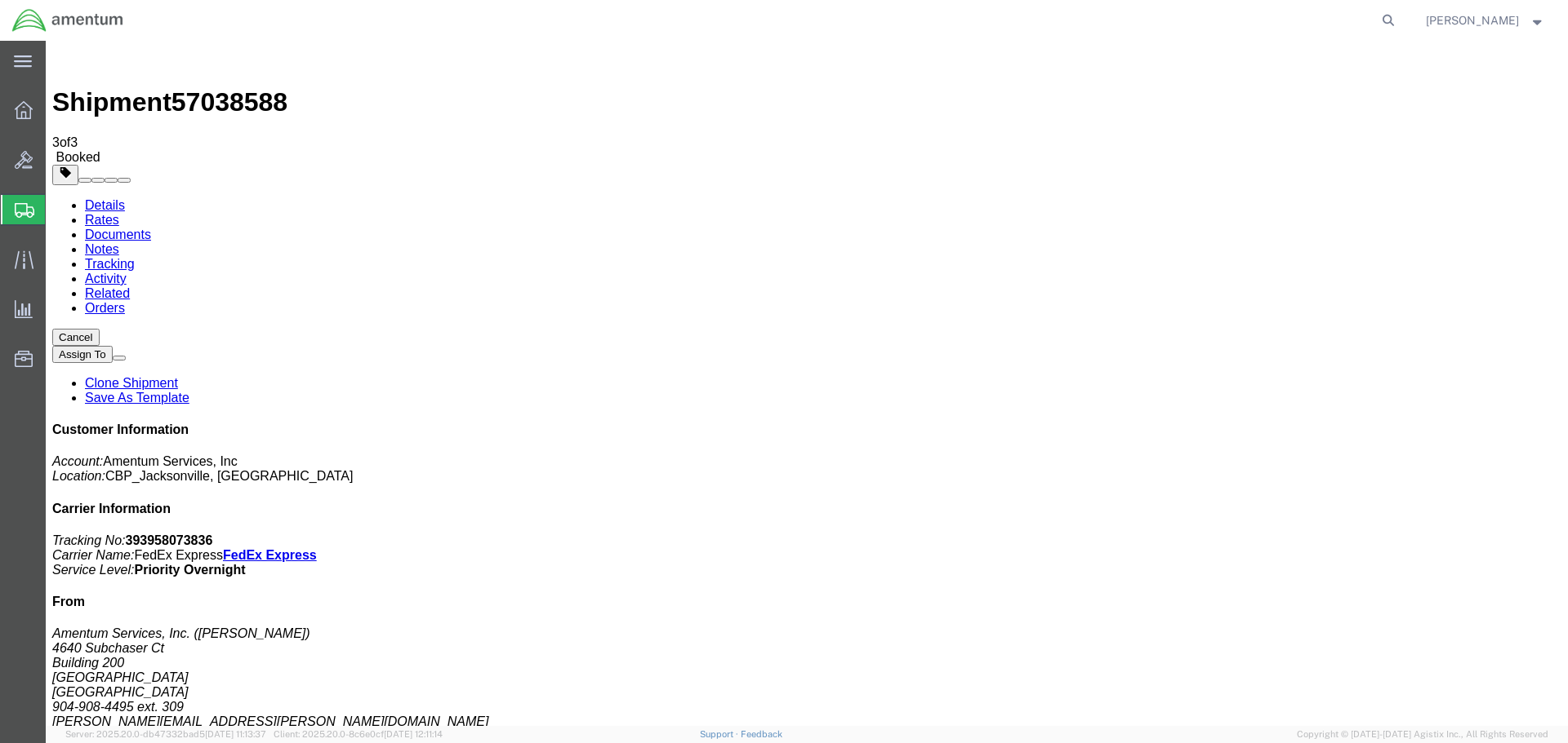
checkbox input "true"
checkbox input "false"
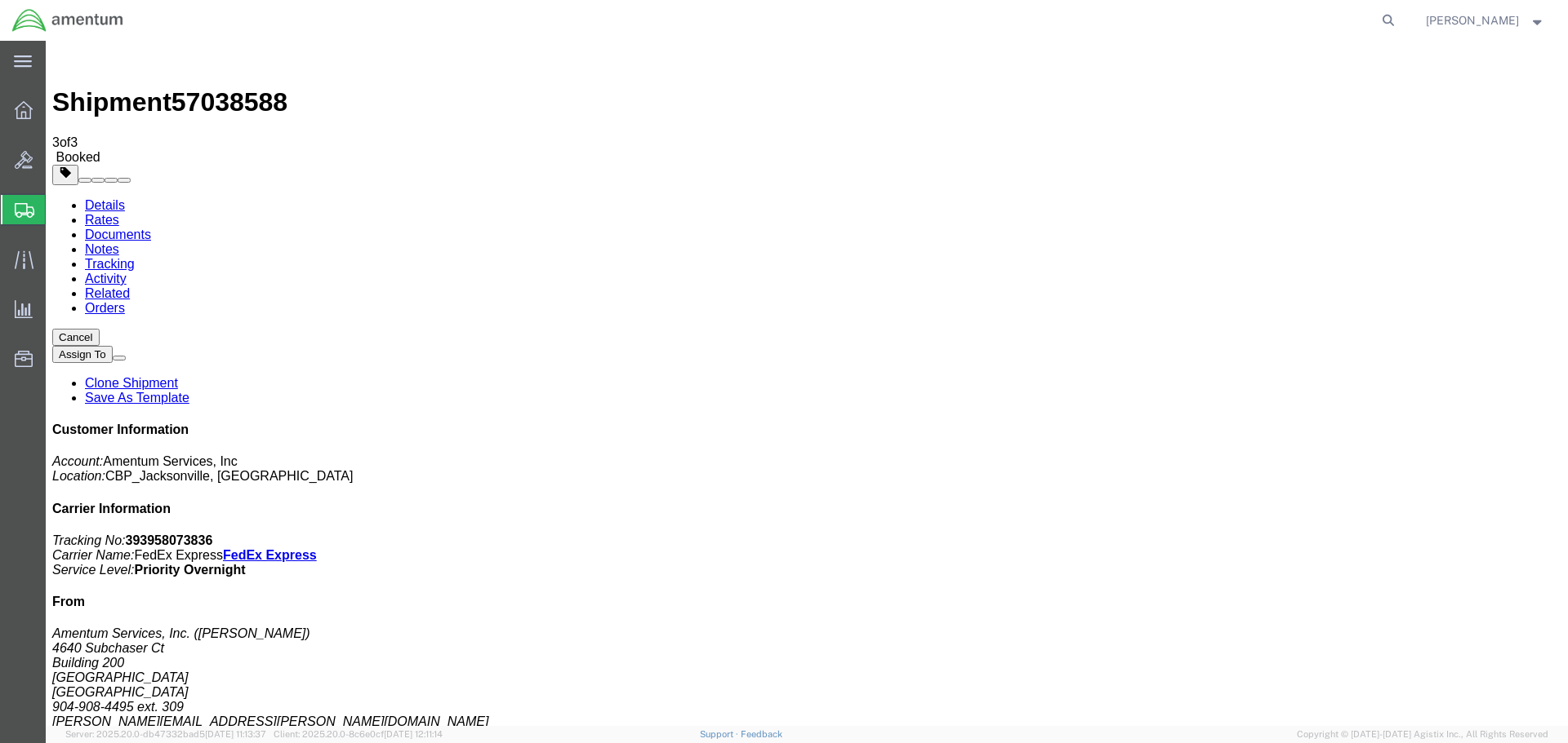
click at [0, 0] on span "Create Shipment" at bounding box center [0, 0] width 0 height 0
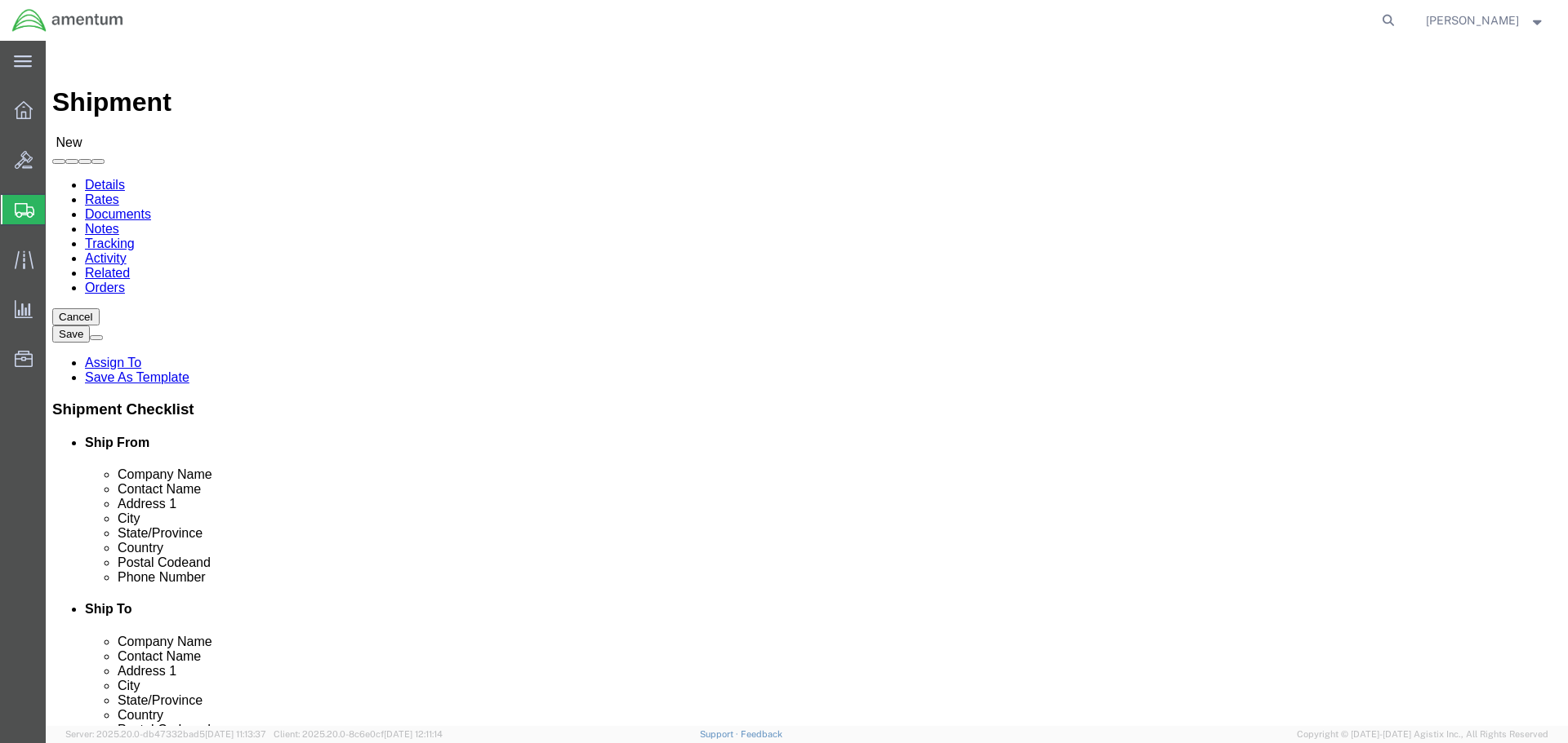
scroll to position [81, 0]
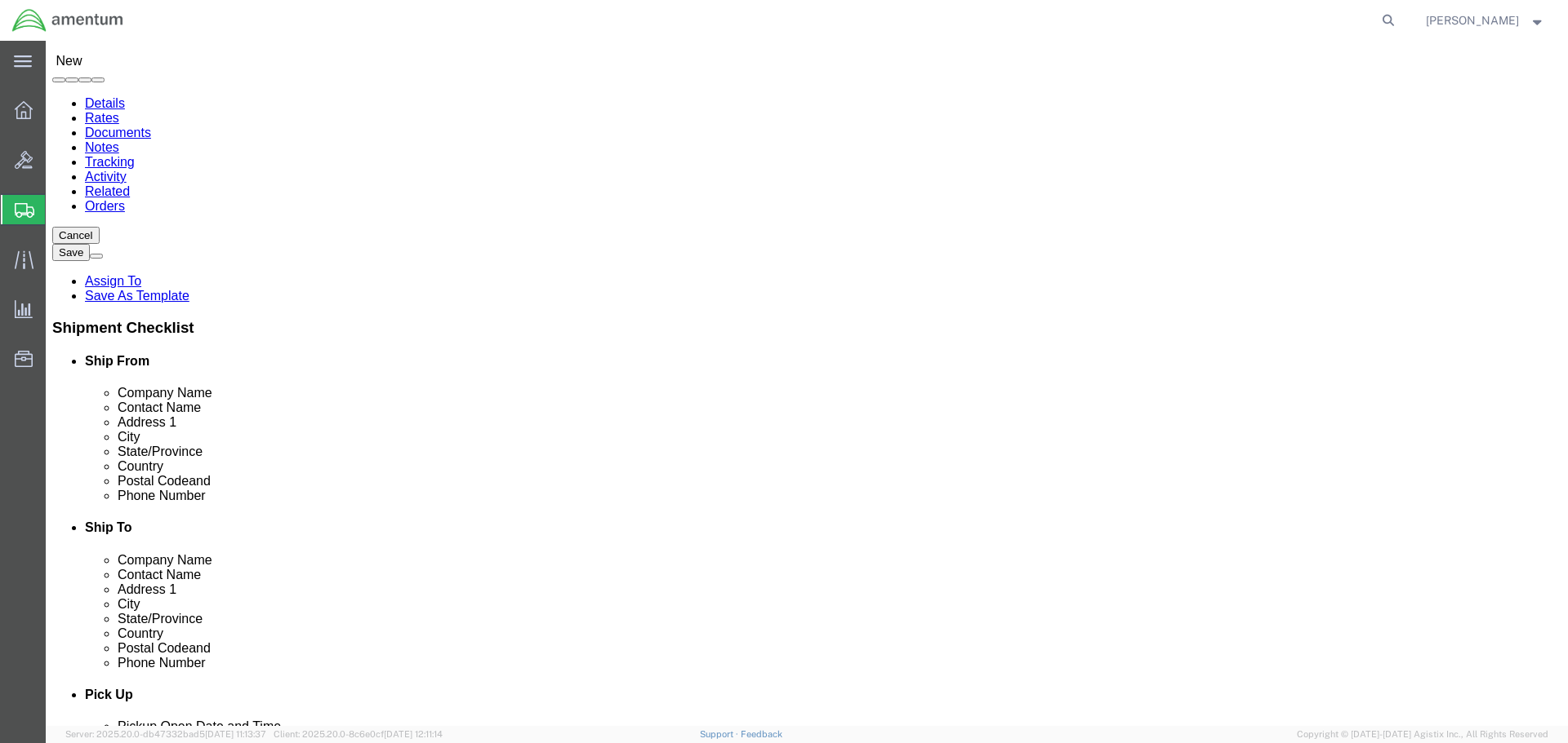
select select "MYPROFILE"
select select "FL"
click input "text"
type input "MCA"
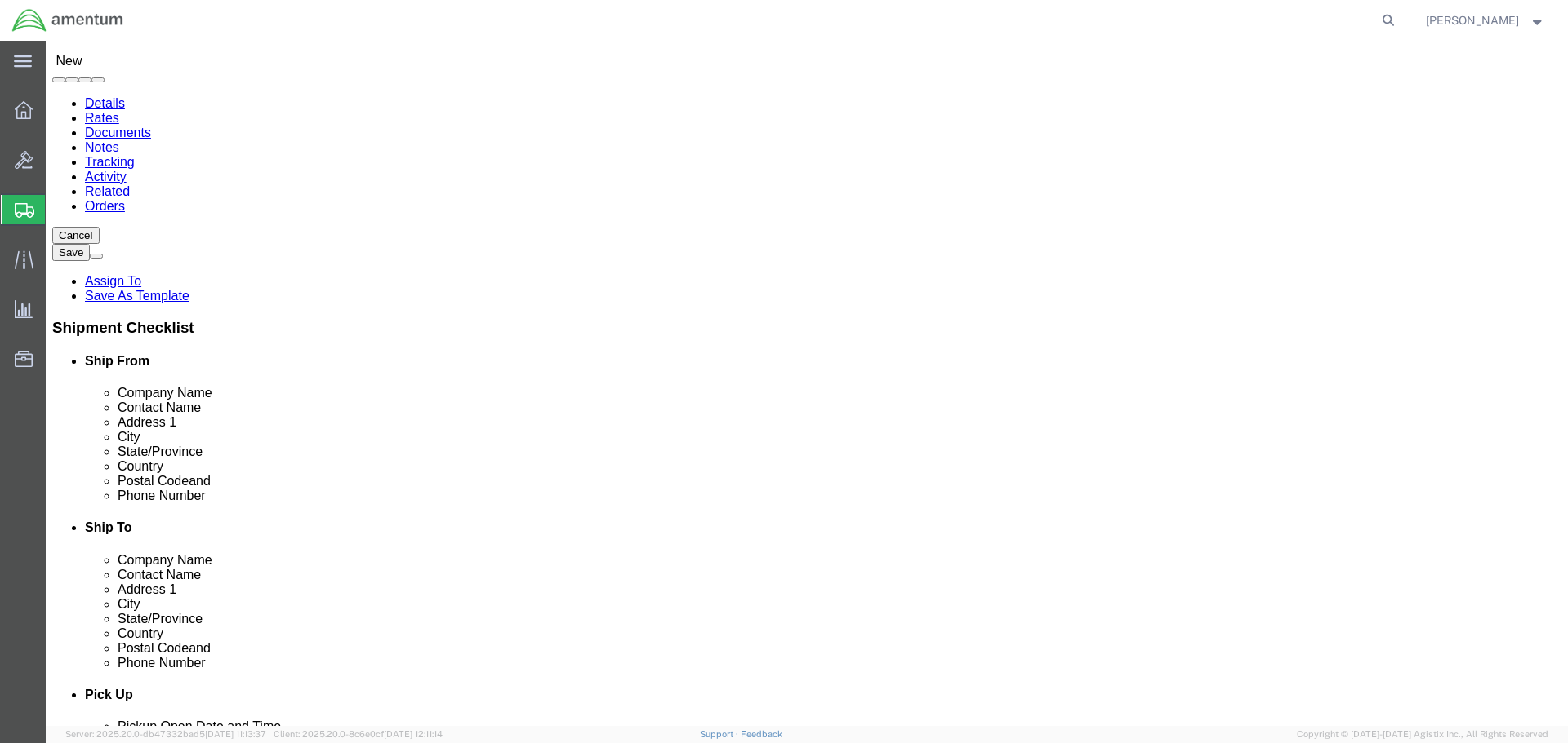
select select "49941"
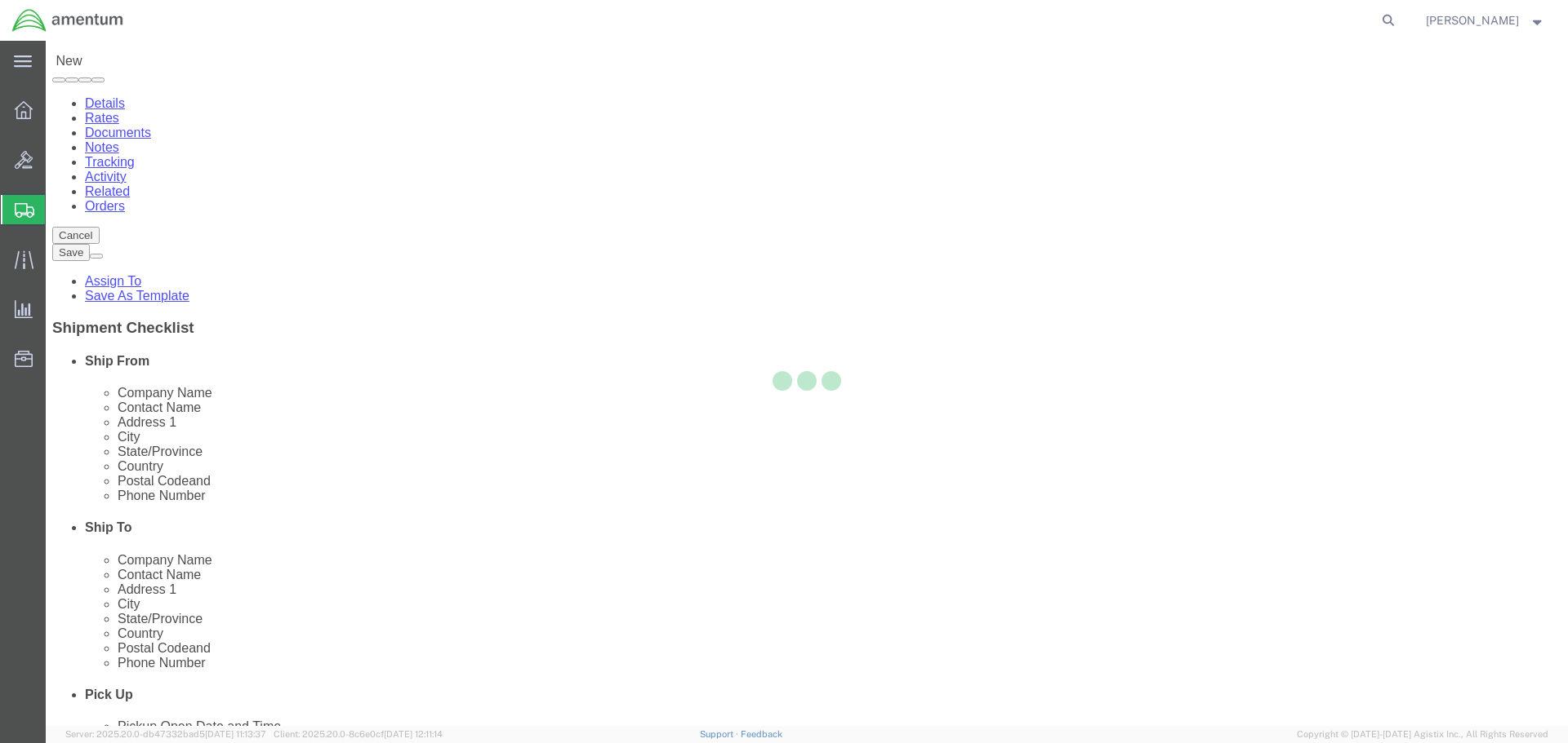
select select "[GEOGRAPHIC_DATA]"
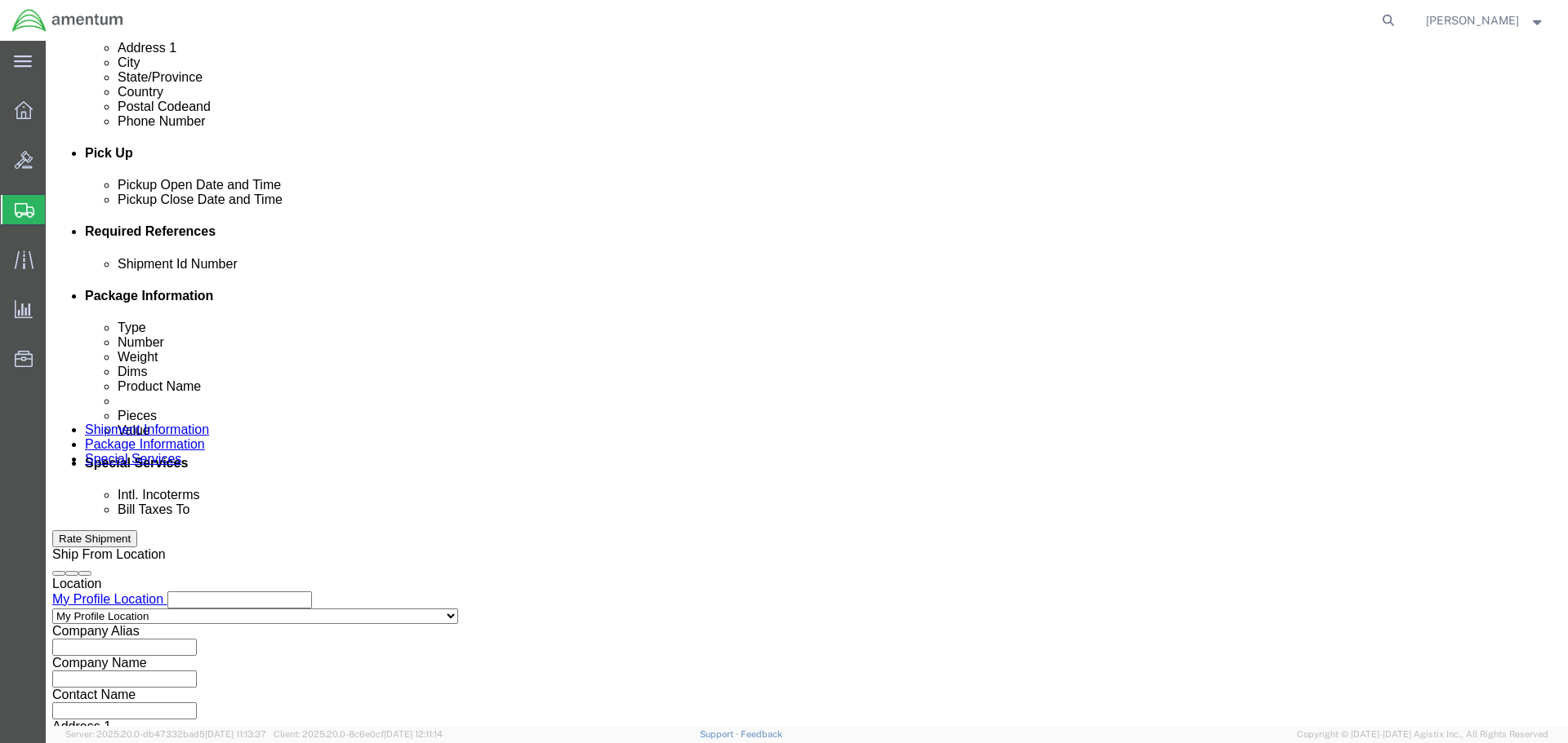
scroll to position [652, 0]
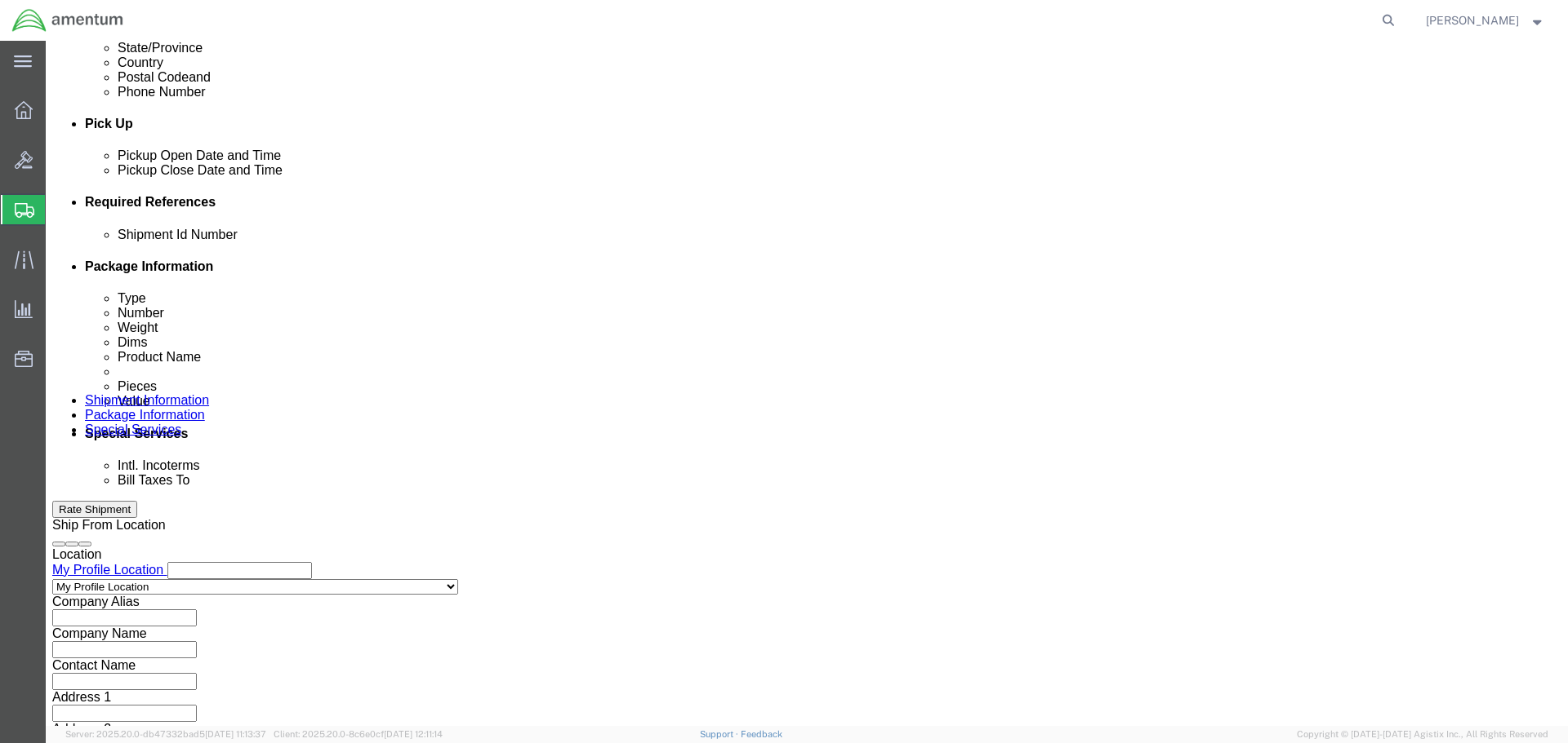
click input "text"
type input "6118.04.03.2219.000.SER.0000"
click div "Shipment Id Number 6118.04.03.2219.000.SER.0000 Select Account Type Activity ID…"
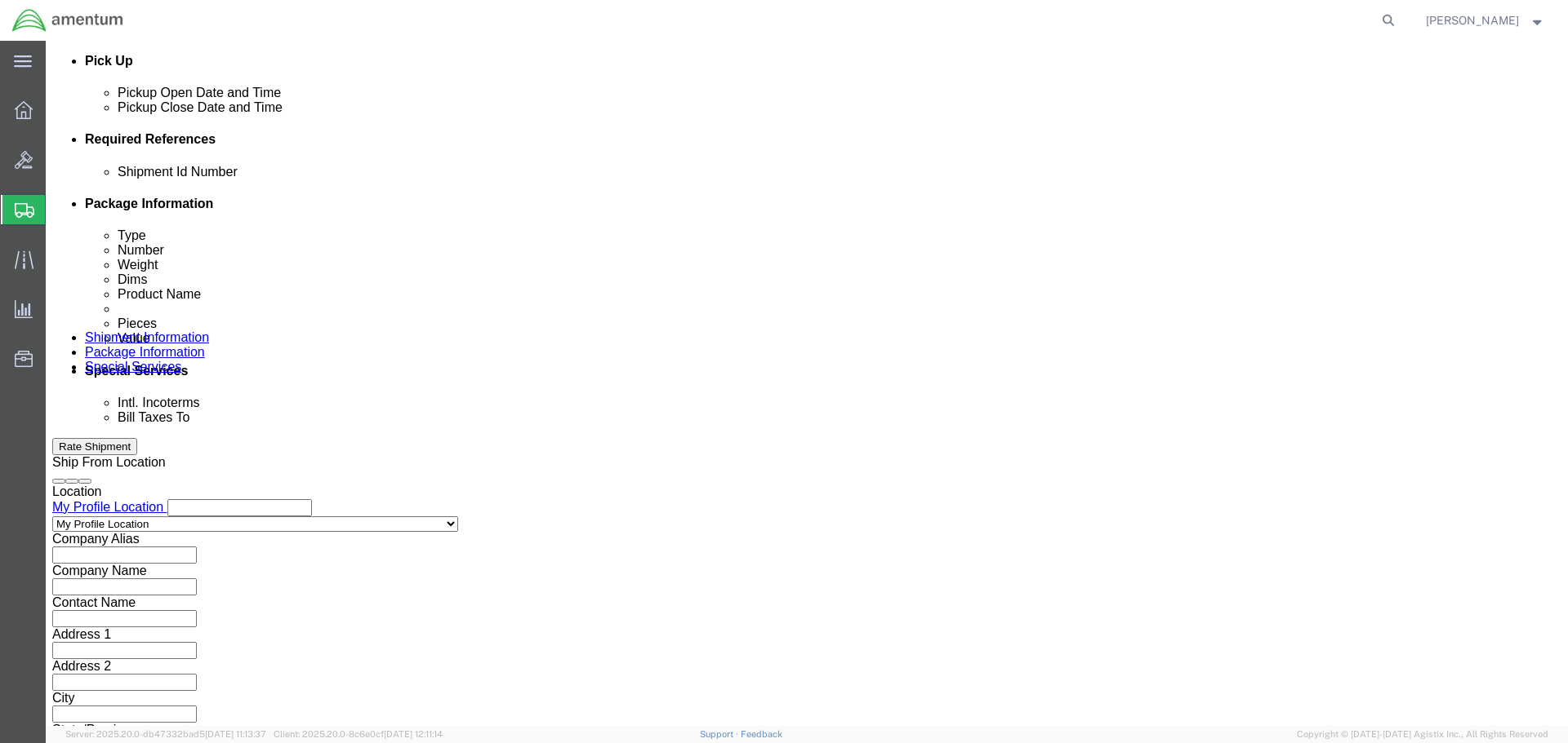
drag, startPoint x: 214, startPoint y: 288, endPoint x: 424, endPoint y: 292, distance: 210.0
click div "Shipment Id Number 6118.04.03.2219.000.SER.0000 Select Account Type Activity ID…"
type input "KEYBOARD TO MCA"
click div "Ship From Location Location My Profile Location Select My Profile Location [PHO…"
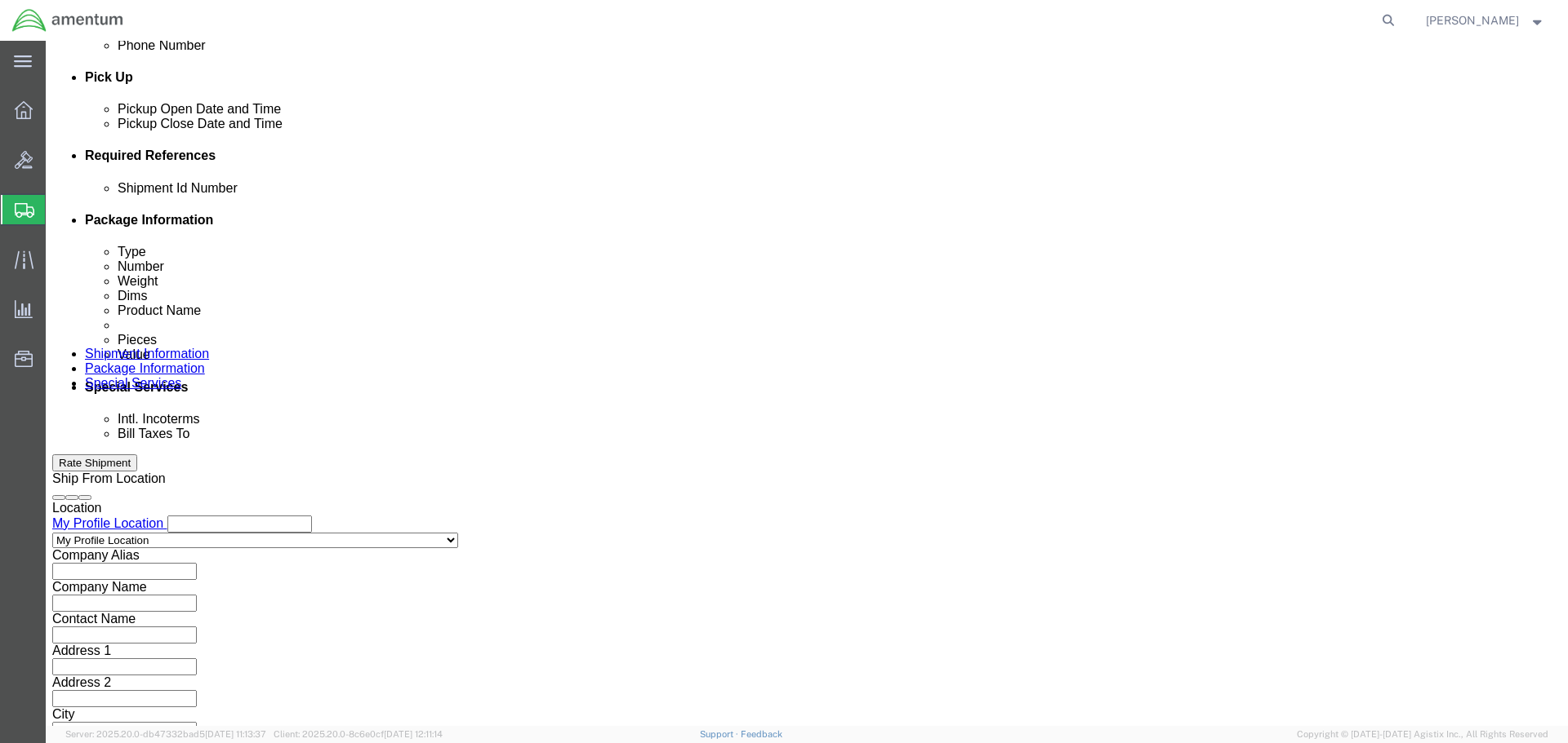
scroll to position [716, 0]
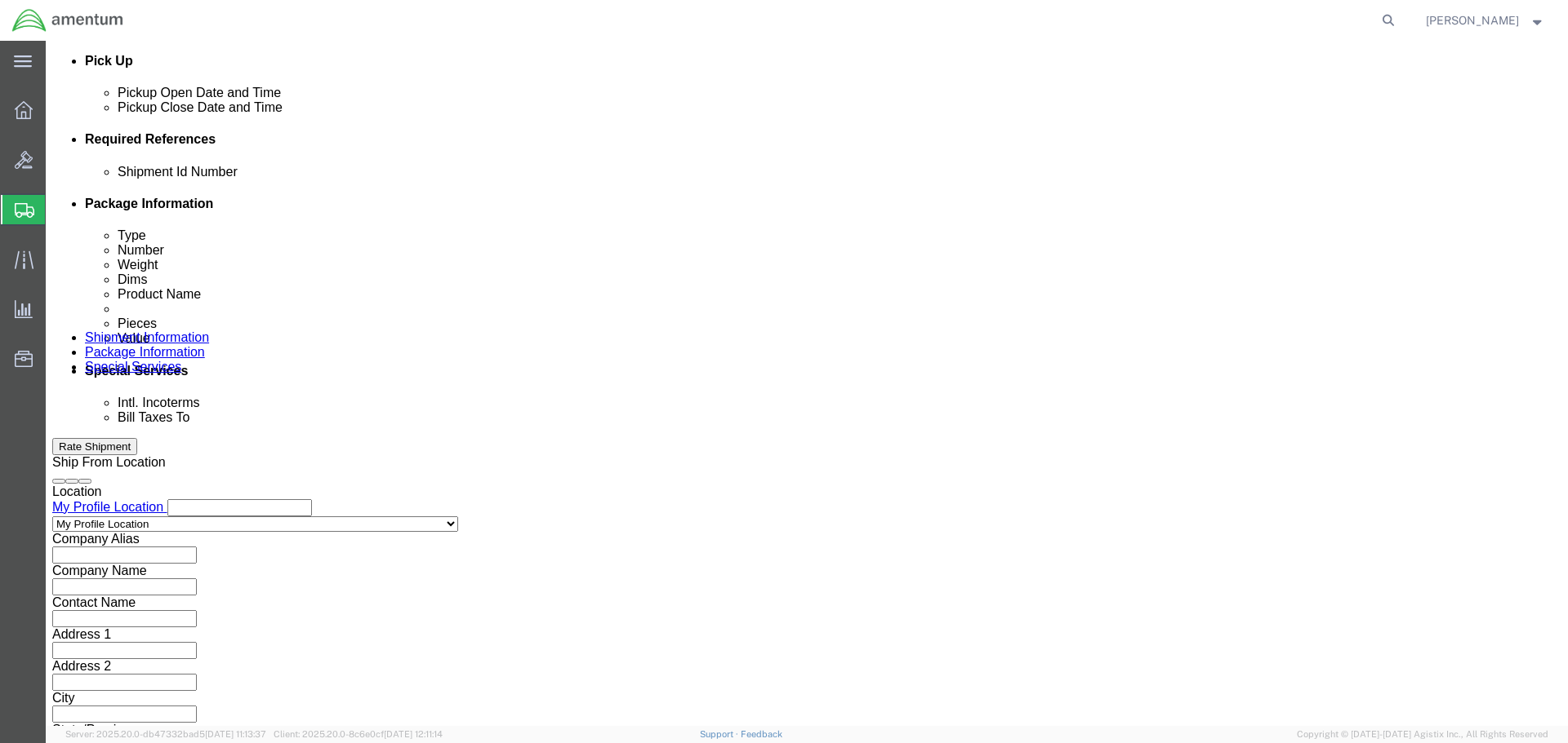
click button "Add reference"
click select "Select Account Type Activity ID Airline Appointment Number ASN Batch Request # …"
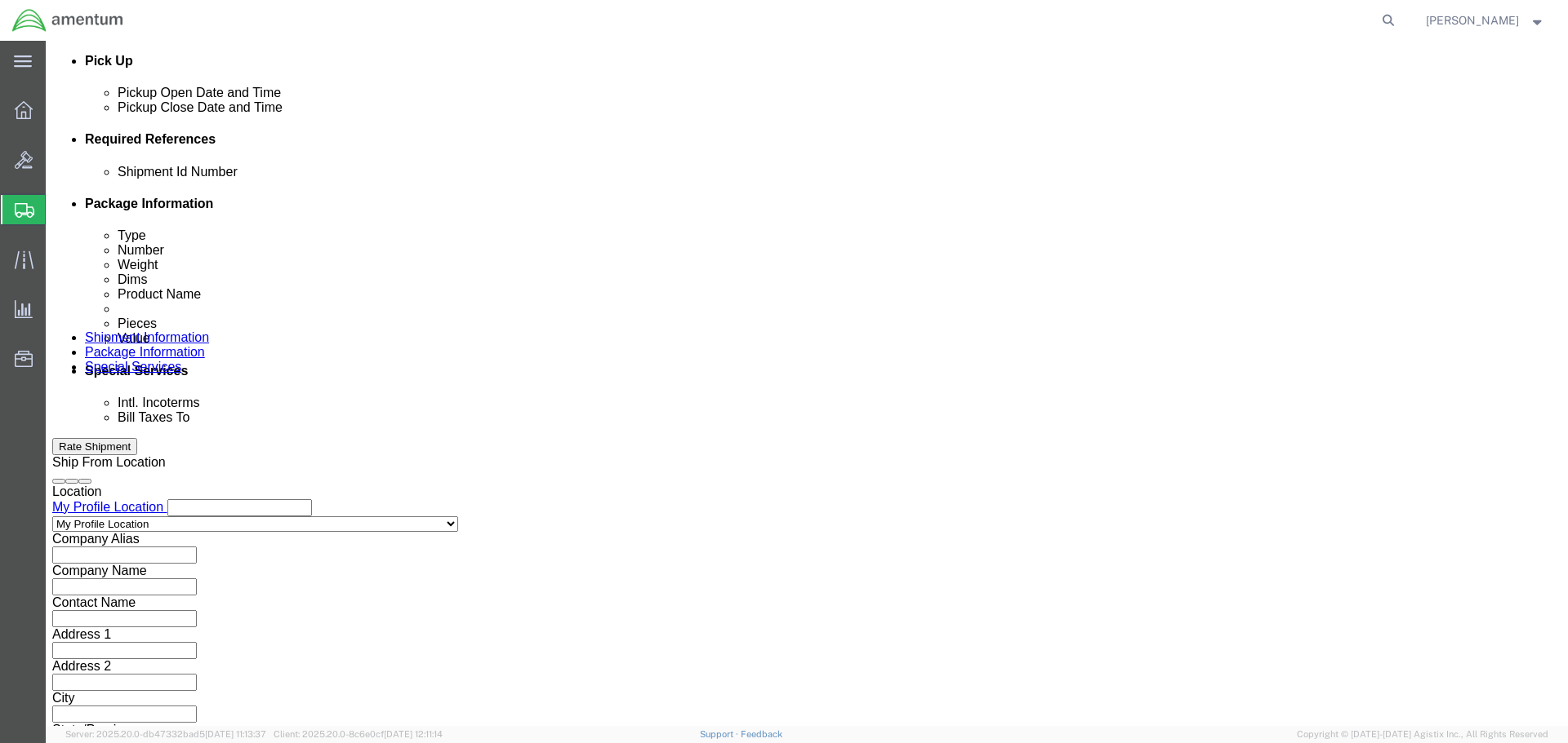
drag, startPoint x: 581, startPoint y: 287, endPoint x: 574, endPoint y: 299, distance: 13.9
click select "Select Account Type Activity ID Airline Appointment Number ASN Batch Request # …"
select select "PROJNUM"
click select "Select Account Type Activity ID Airline Appointment Number ASN Batch Request # …"
click input "text"
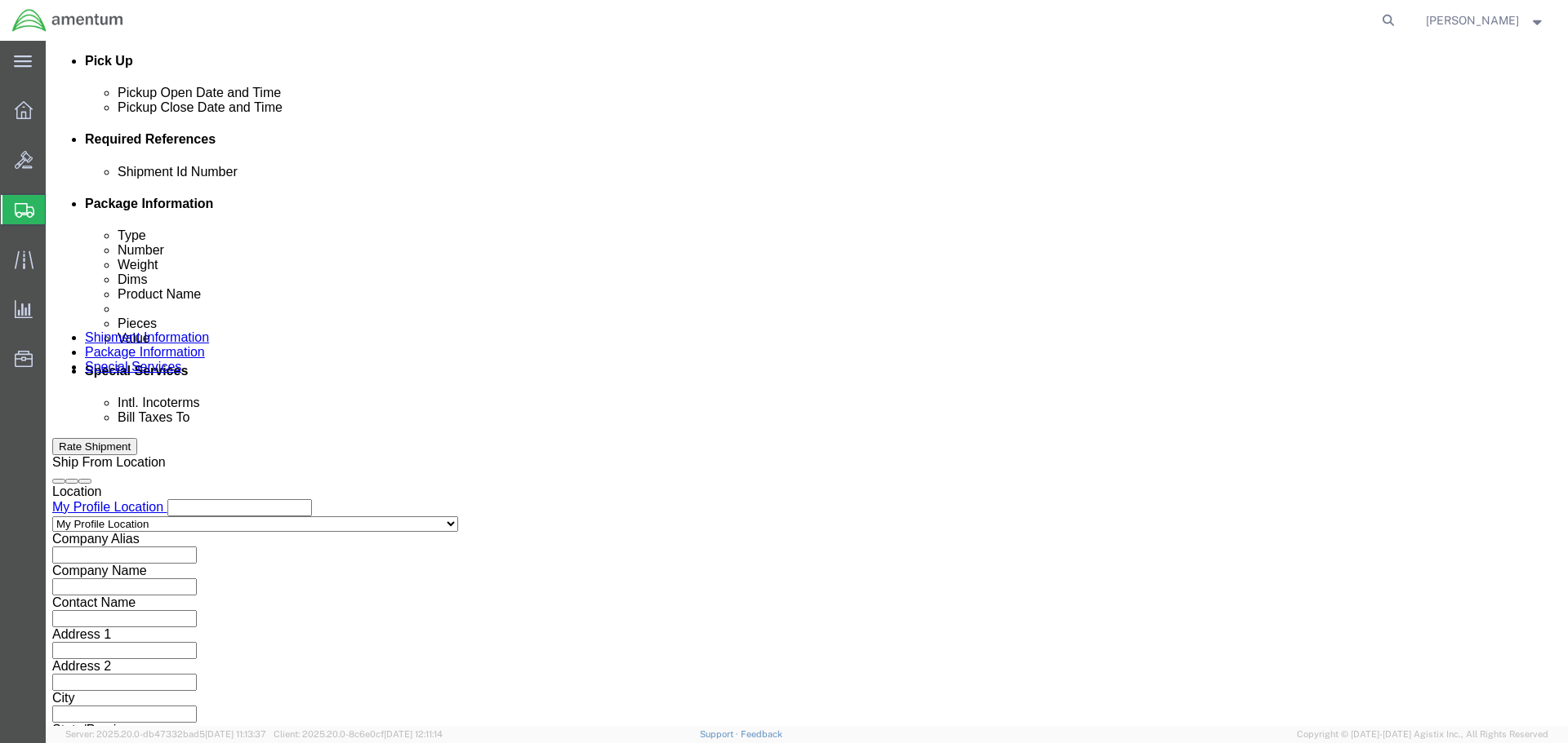
paste input "6118.04.03.2219.000.SER.0000"
type input "6118.04.03.2219.000.SER.0000"
click select "Select Account Type Activity ID Airline Appointment Number ASN Batch Request # …"
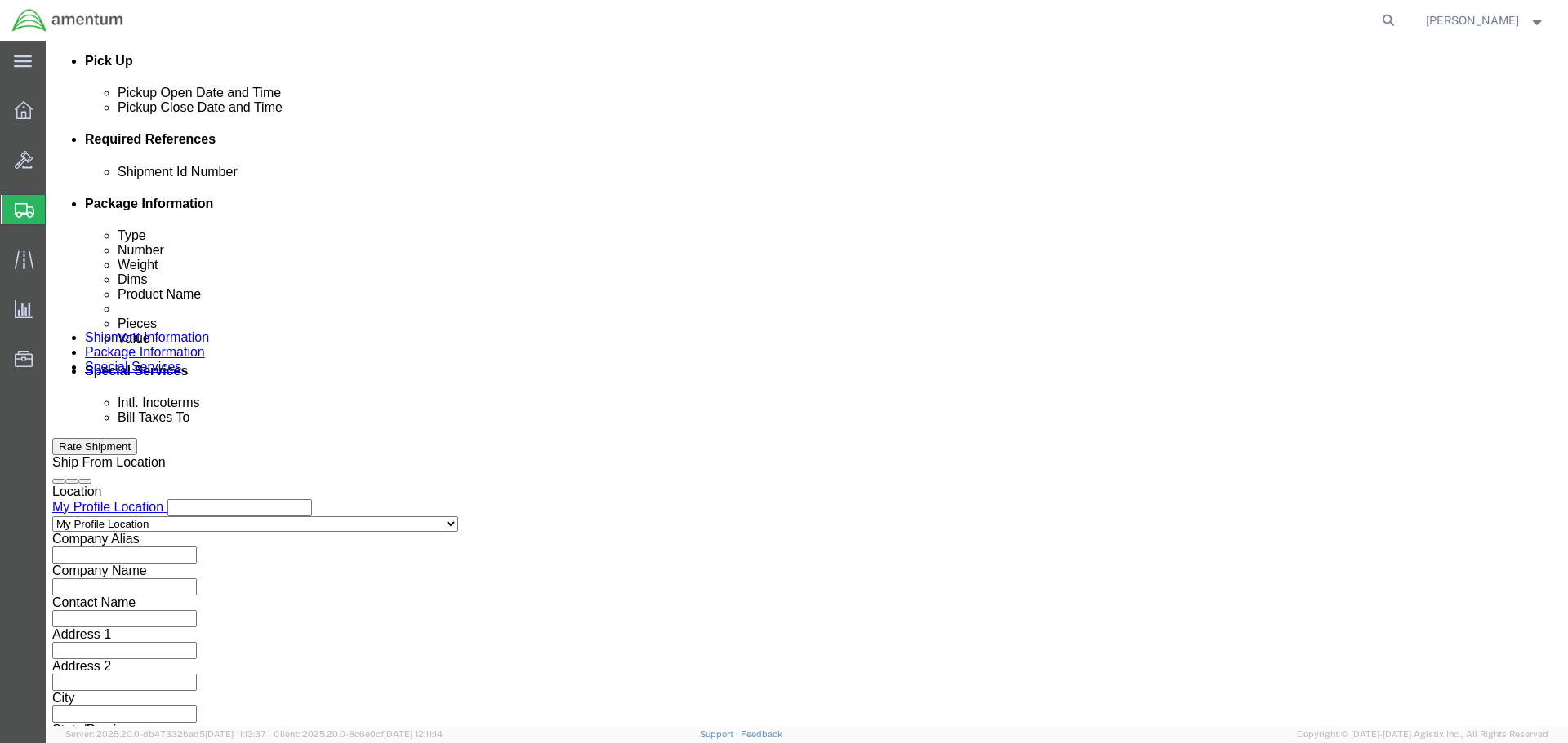
select select "DEPT"
click select "Select Account Type Activity ID Airline Appointment Number ASN Batch Request # …"
click input "text"
type input "CBP"
click select "Select Account Type Activity ID Airline Appointment Number ASN Batch Request # …"
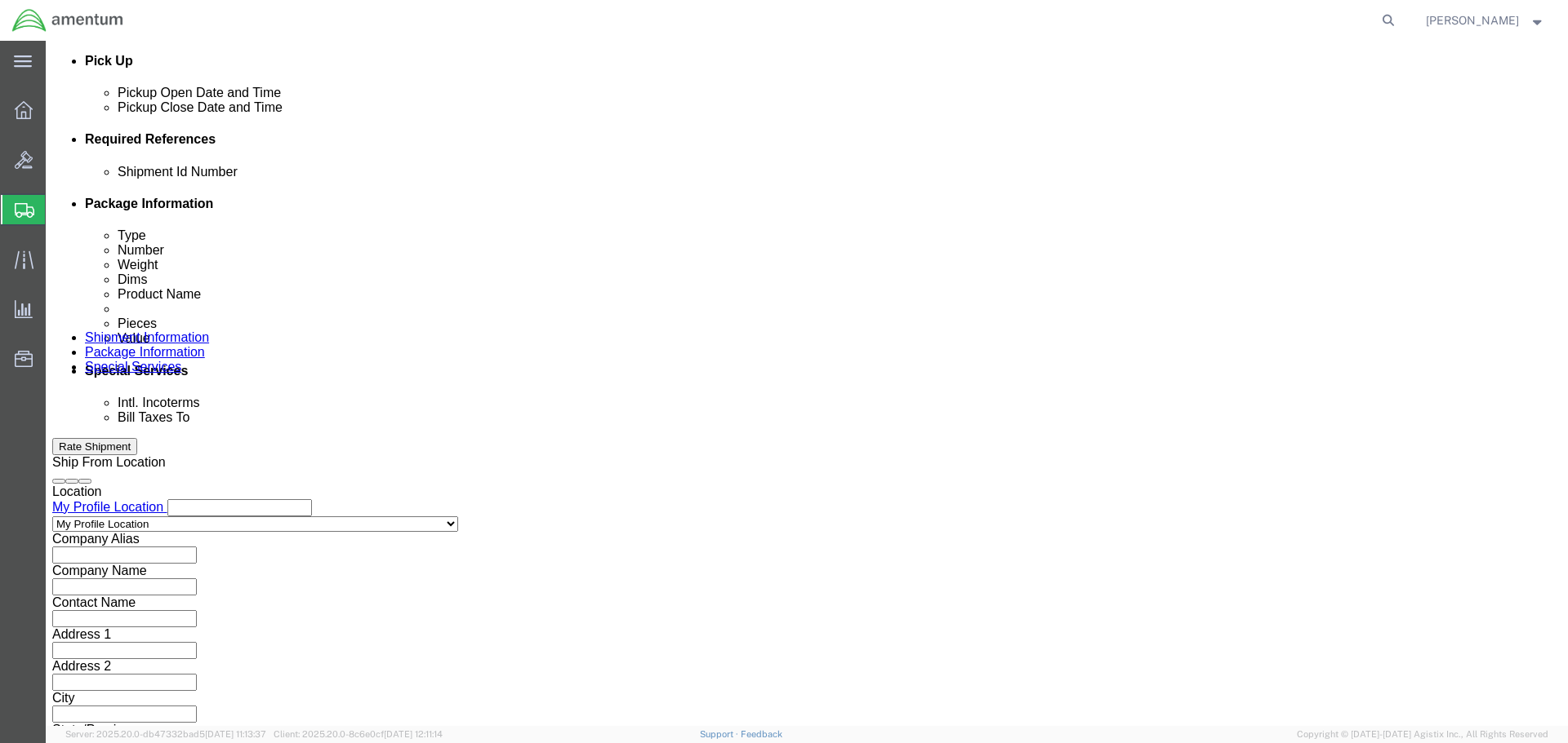
select select "CUSTREF"
click select "Select Account Type Activity ID Airline Appointment Number ASN Batch Request # …"
click input "text"
type input "KEYBOARD"
click div "KEYBOARD"
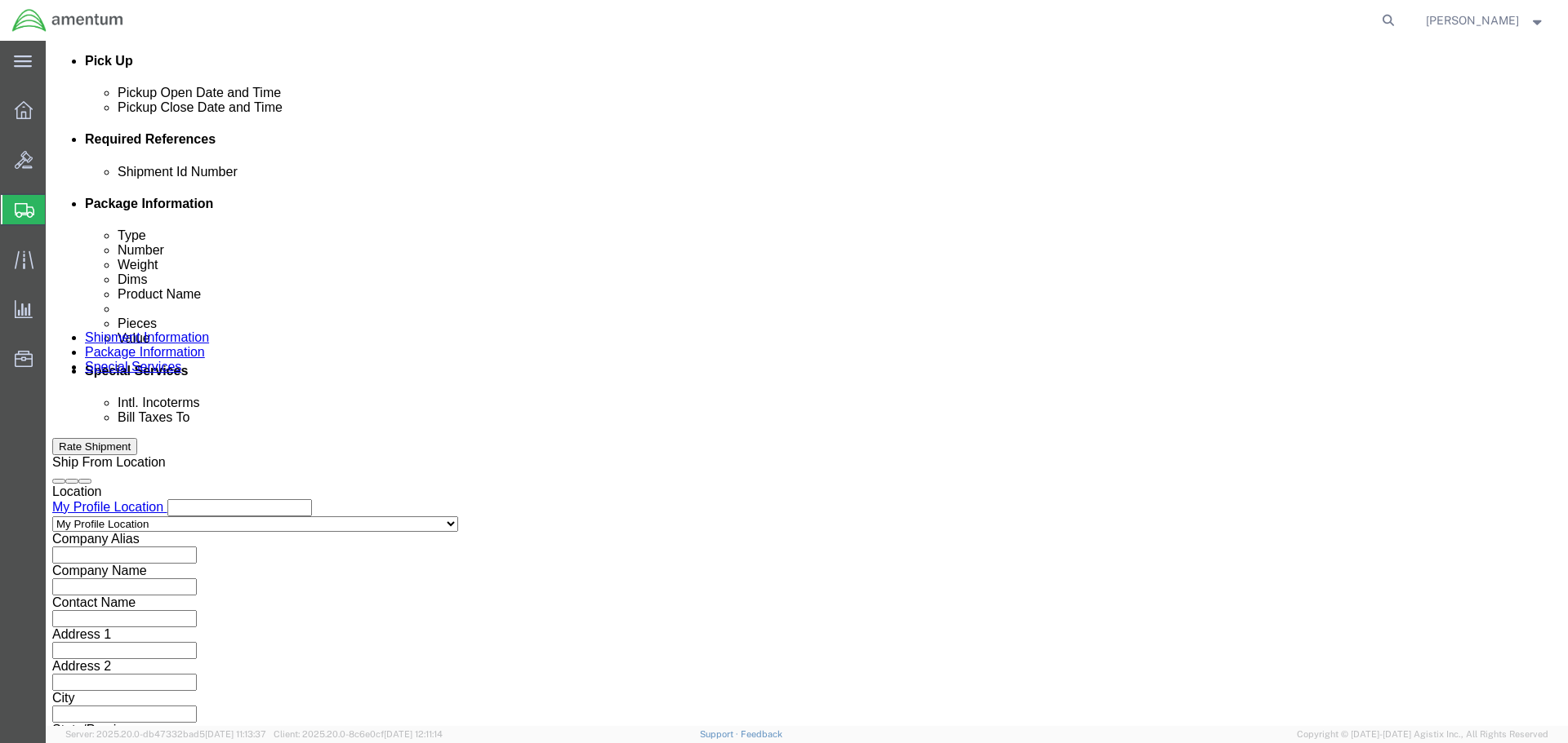
scroll to position [747, 0]
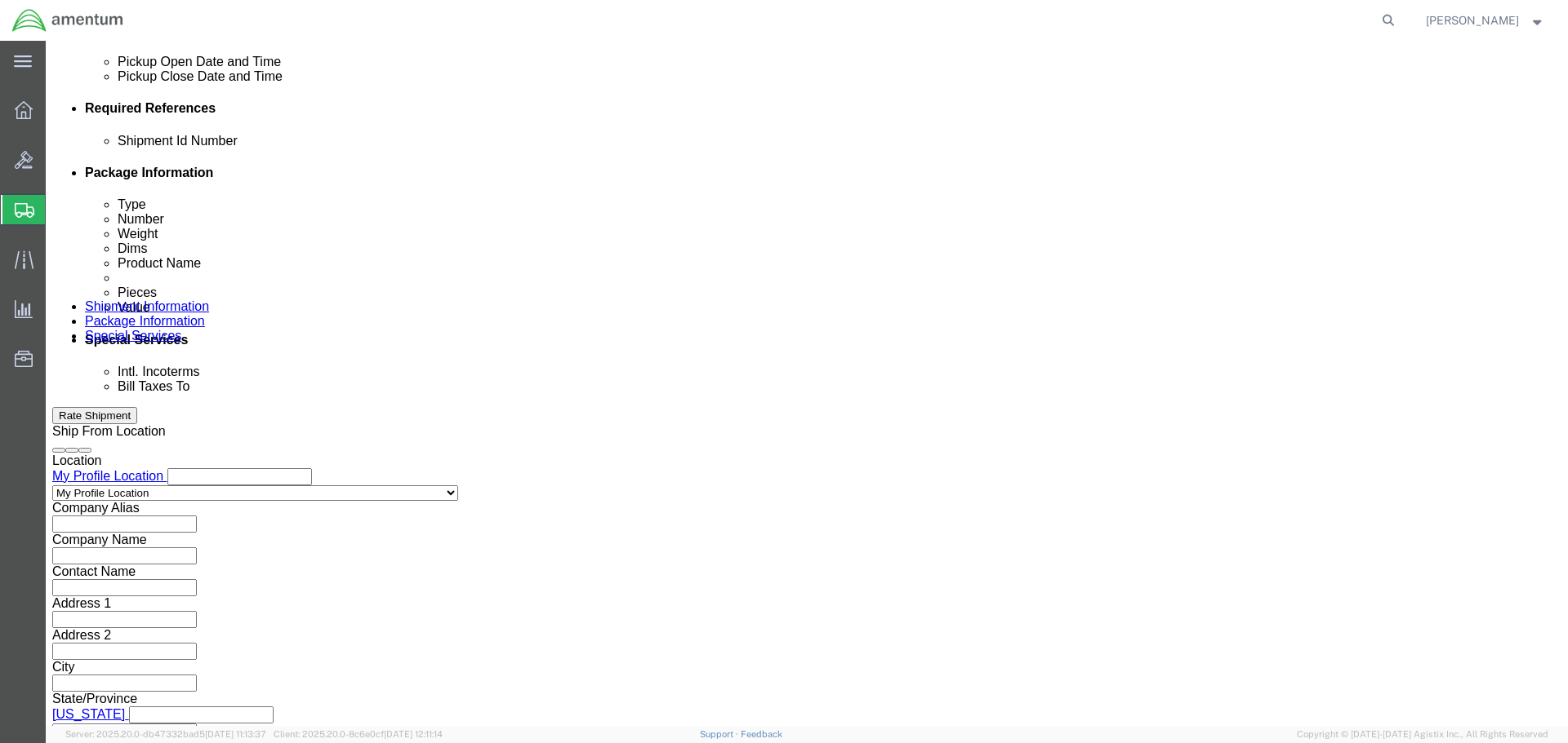
click button "Continue"
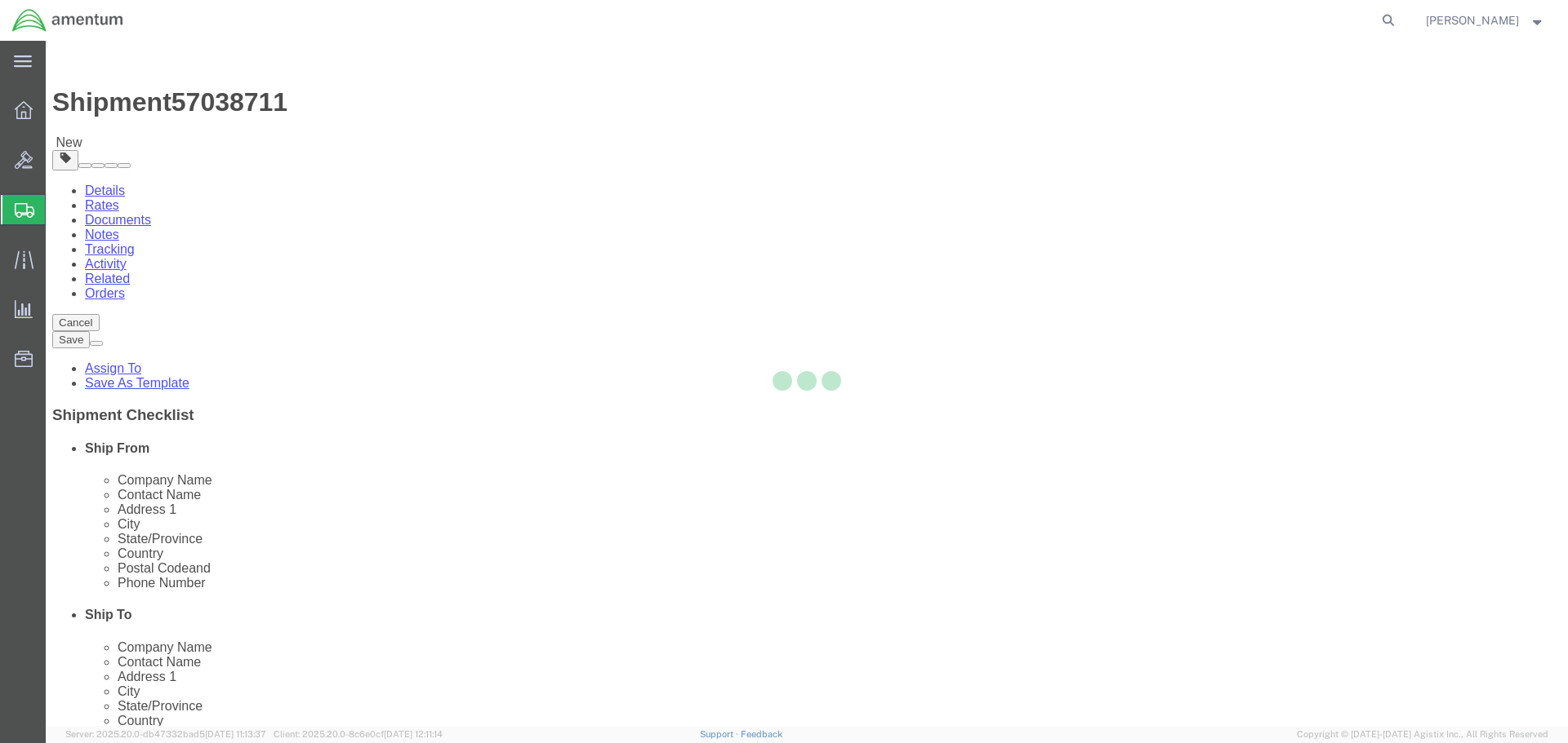
select select "CBOX"
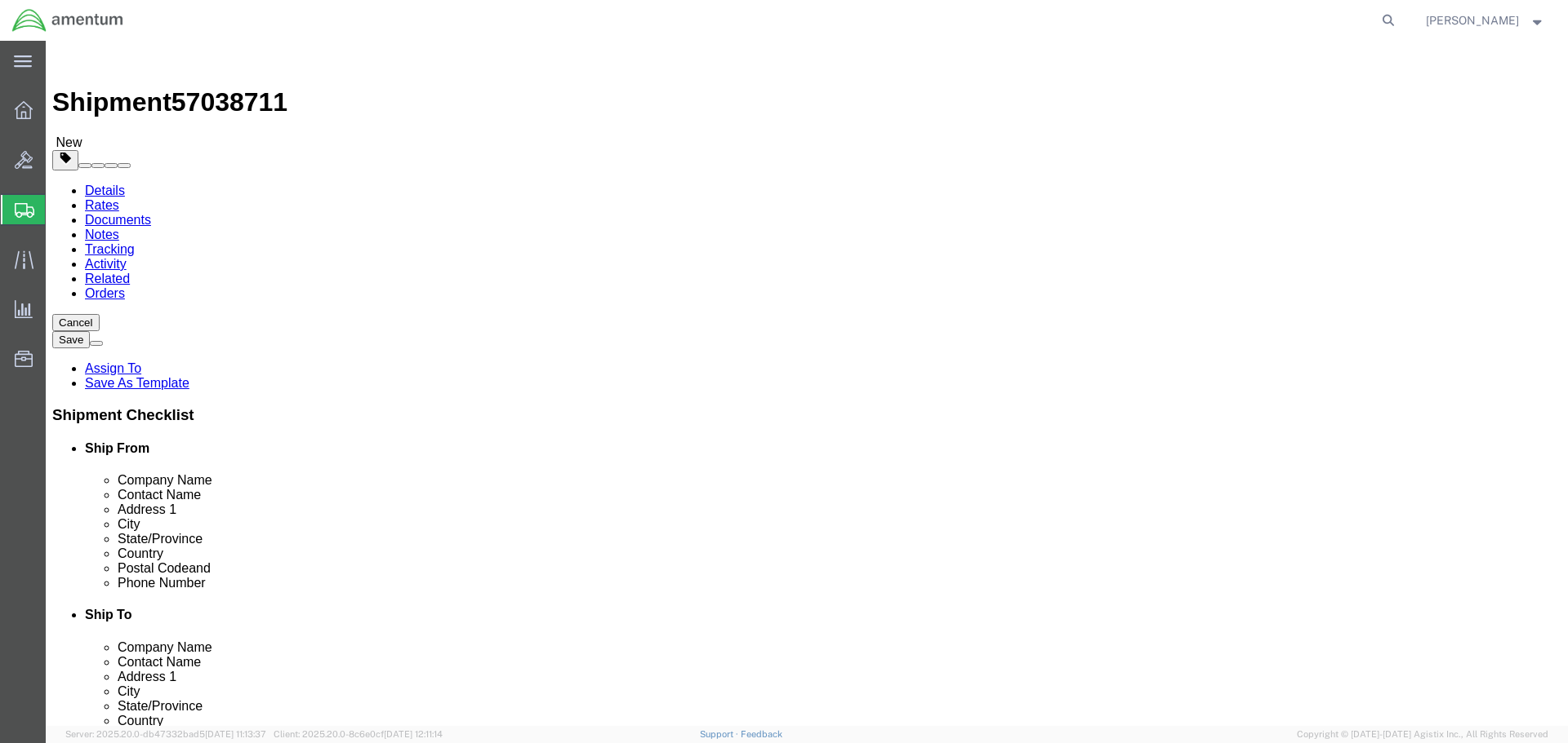
click input "text"
type input "15"
type input "12"
type input "5"
drag, startPoint x: 256, startPoint y: 381, endPoint x: 223, endPoint y: 403, distance: 39.7
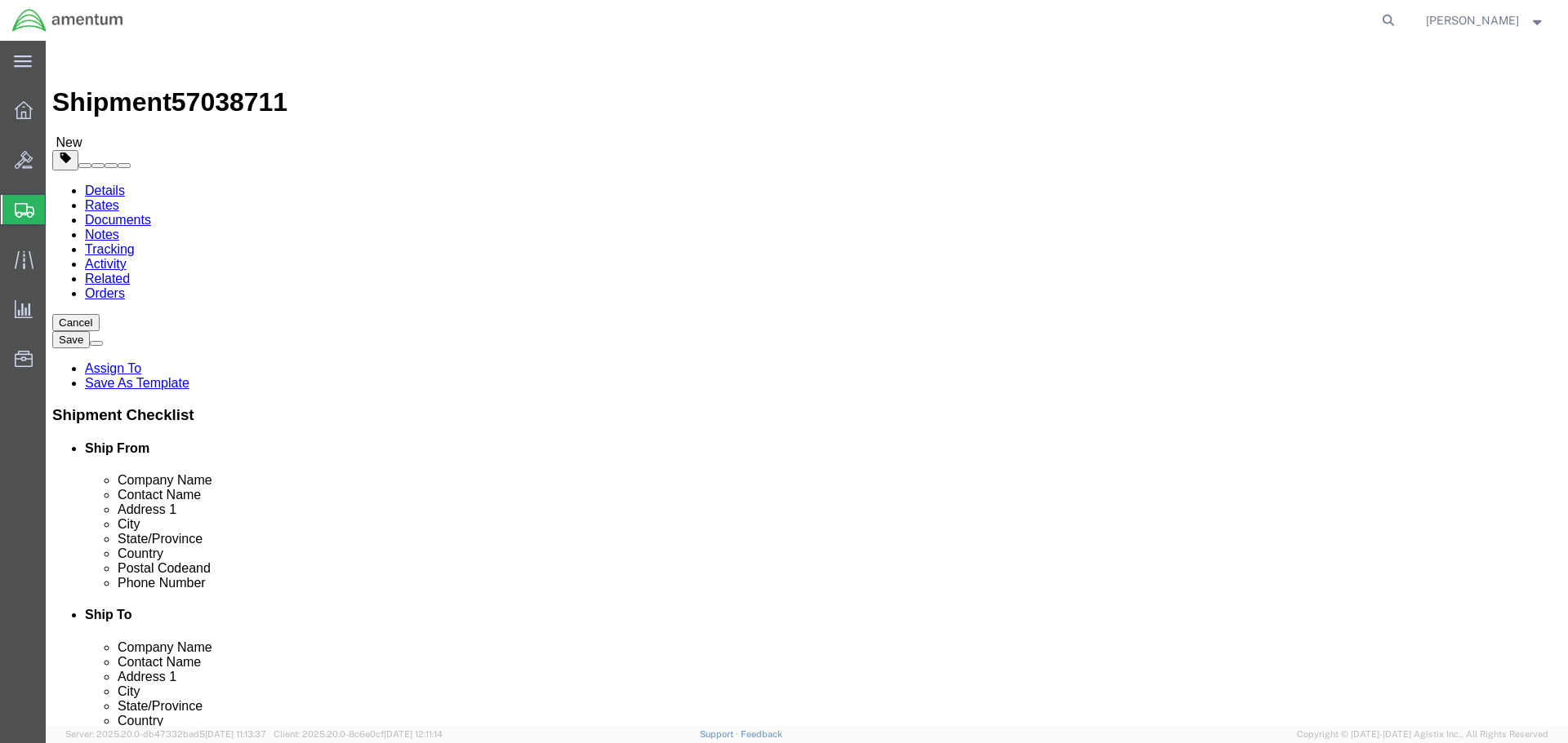
click div "Package Type Select BCK Boxes Bale(s) Basket(s) Bolt(s) Bottle(s) Buckets Bulk …"
type input "5"
click ul
click link "Add Content"
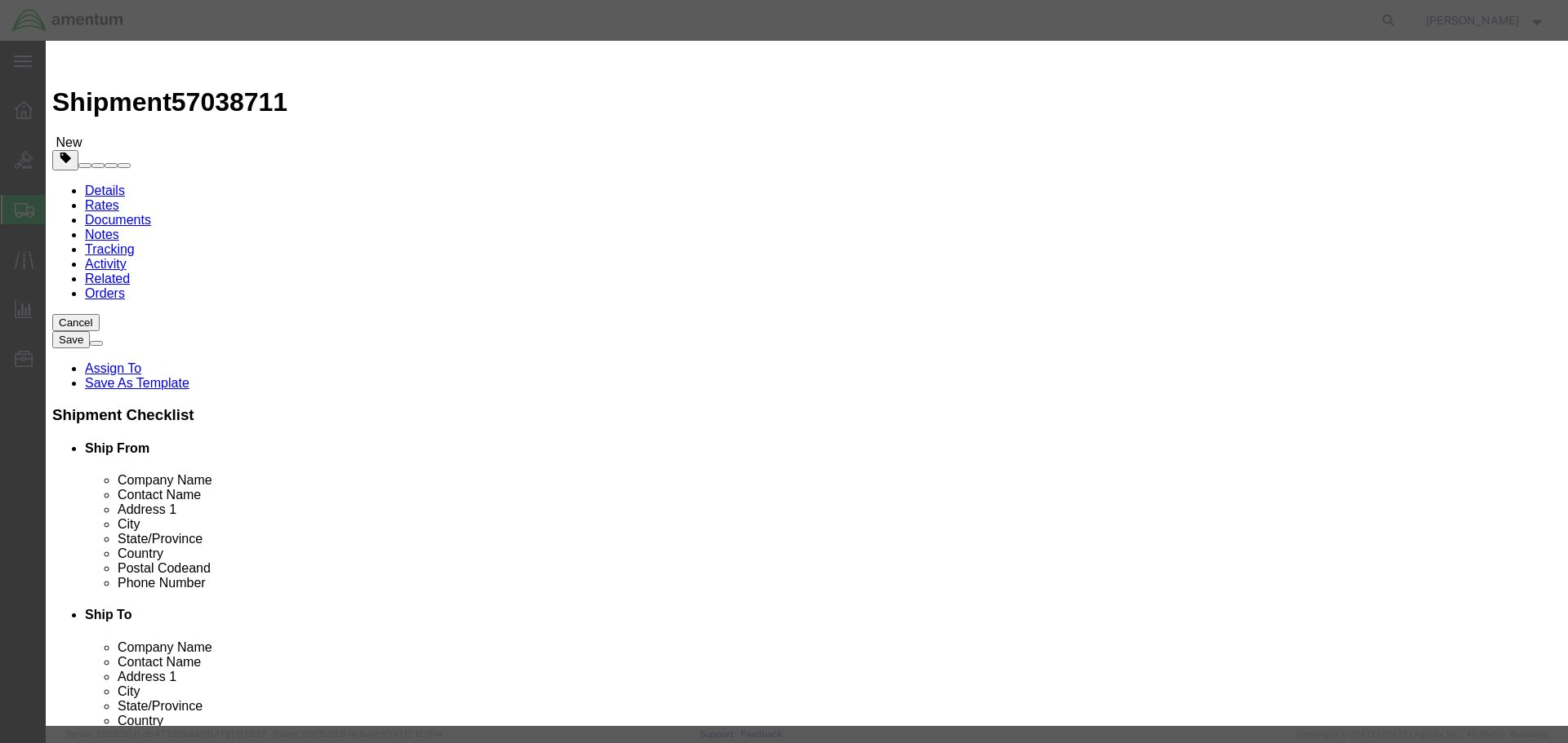
click input "text"
type input "KEYBOARD"
type input "1"
type input "1500"
select select "USD"
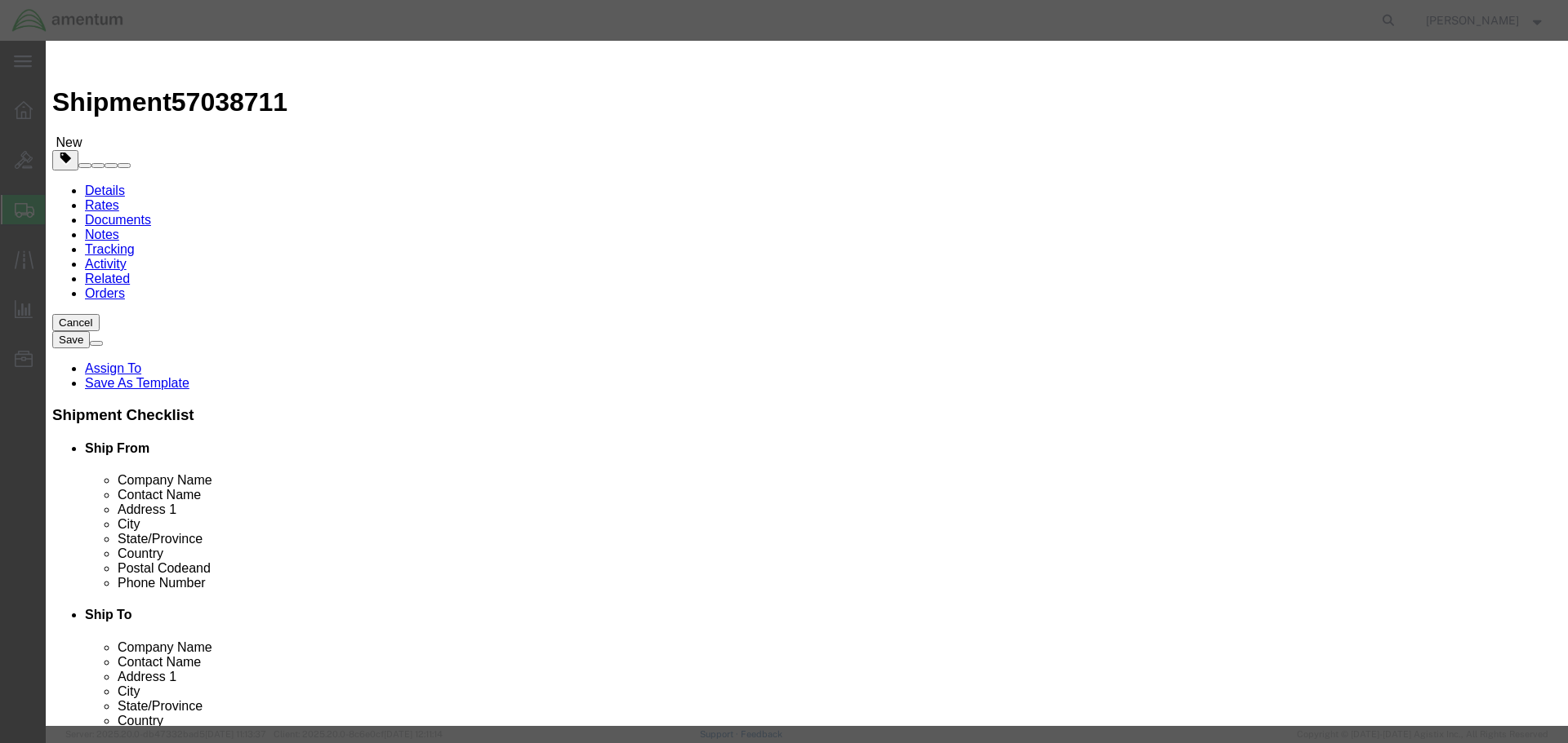
click button "Save & Close"
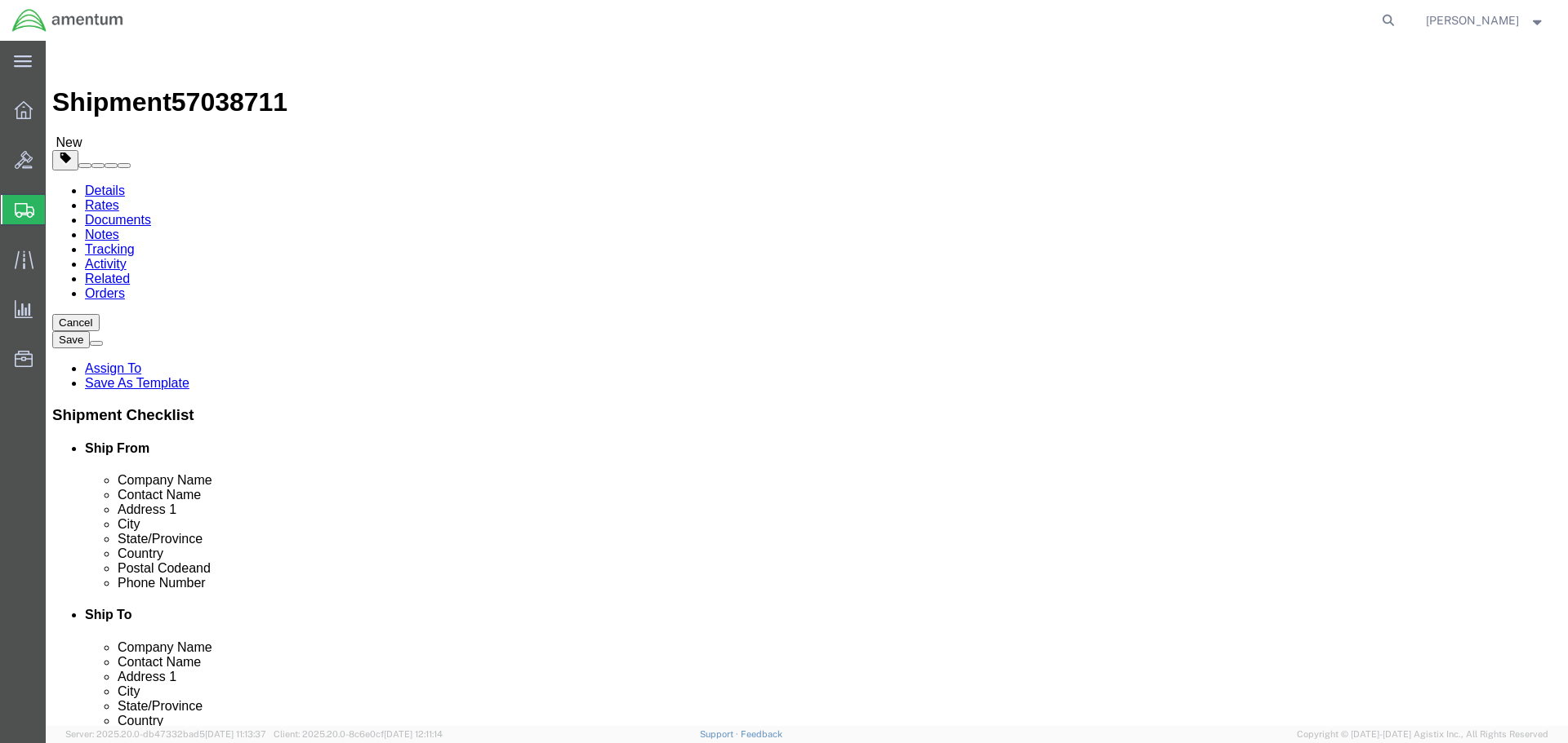
click button "Rate Shipment"
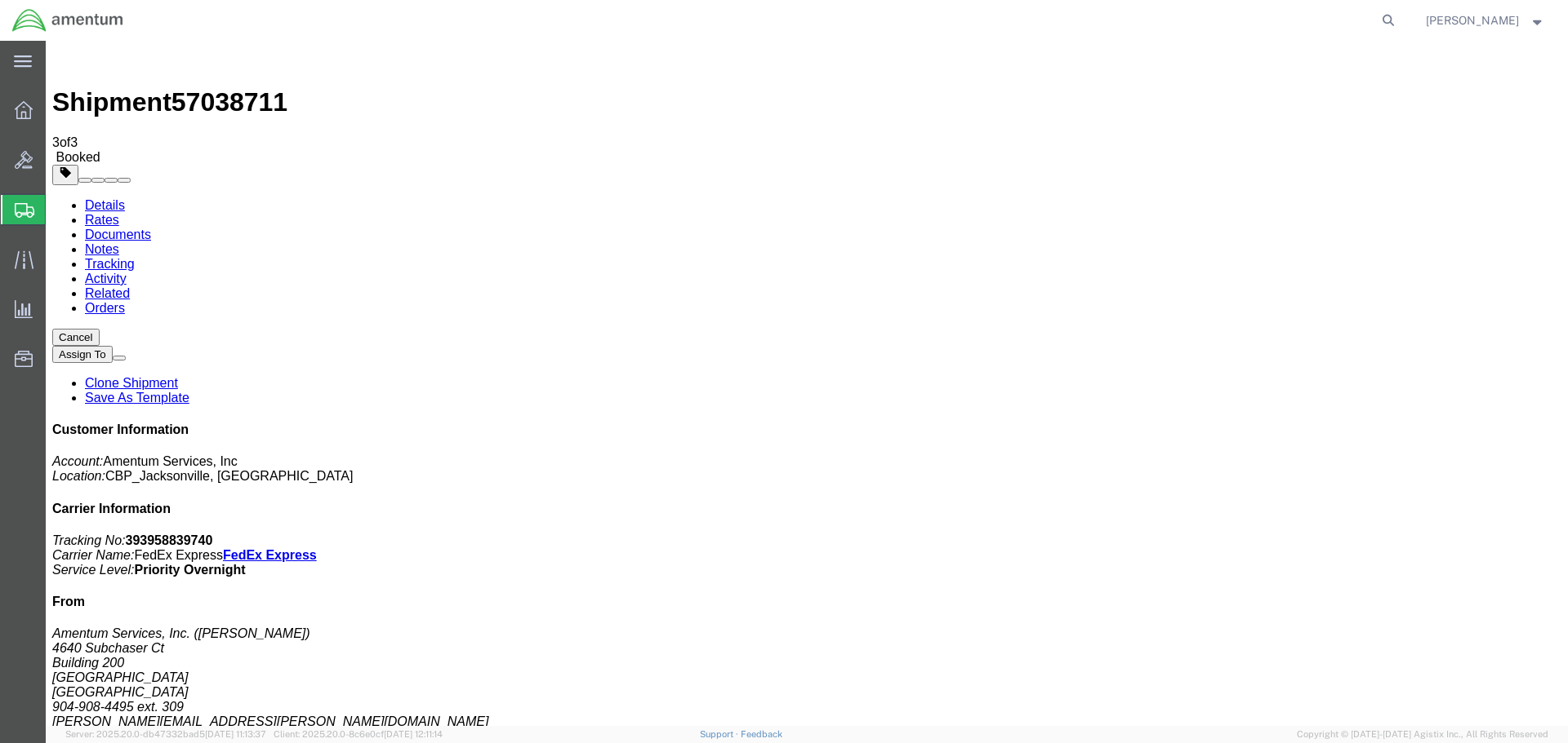
checkbox input "true"
click at [0, 0] on span "Shipment Manager" at bounding box center [0, 0] width 0 height 0
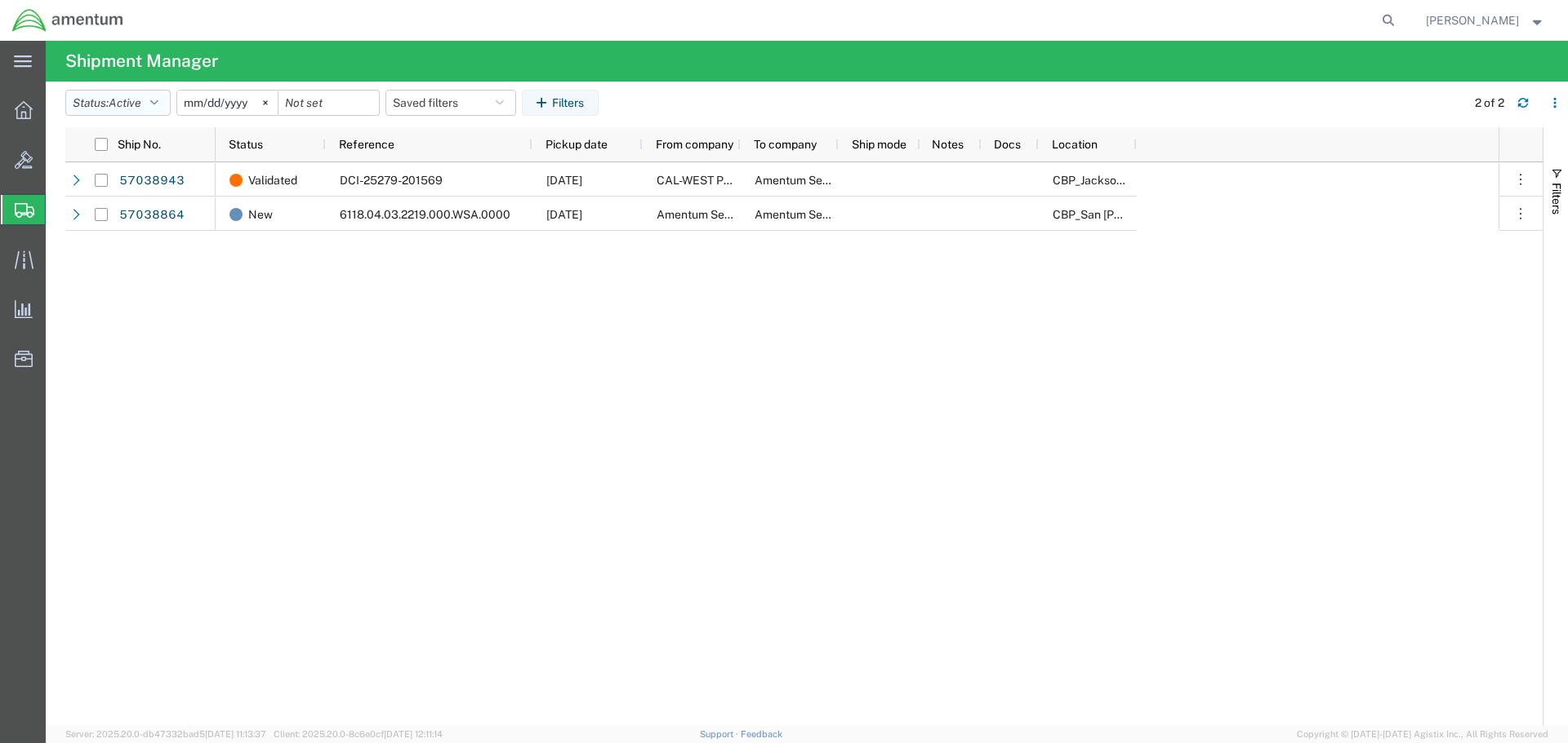
click at [159, 104] on icon "button" at bounding box center [154, 103] width 9 height 11
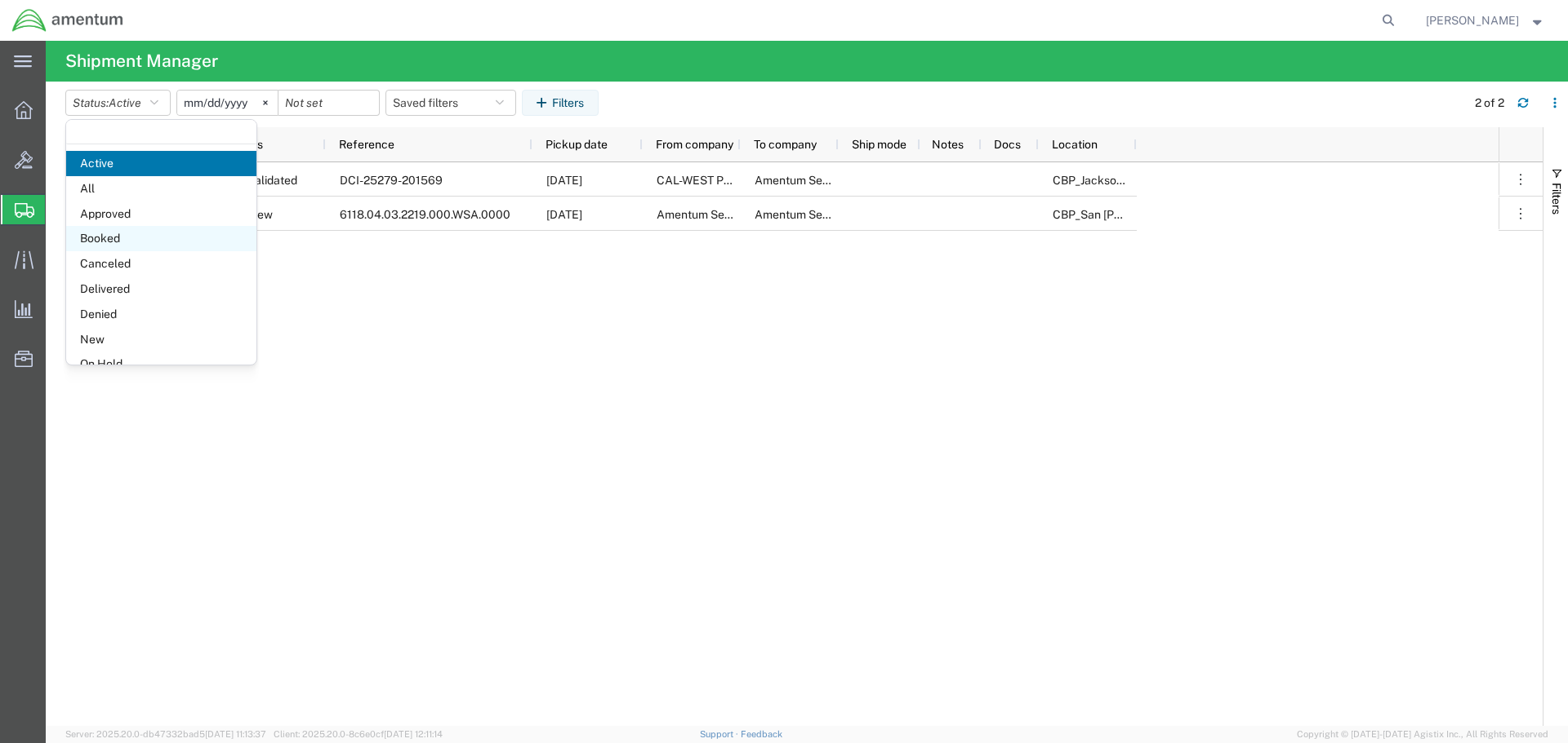
click at [134, 233] on span "Booked" at bounding box center [161, 238] width 190 height 25
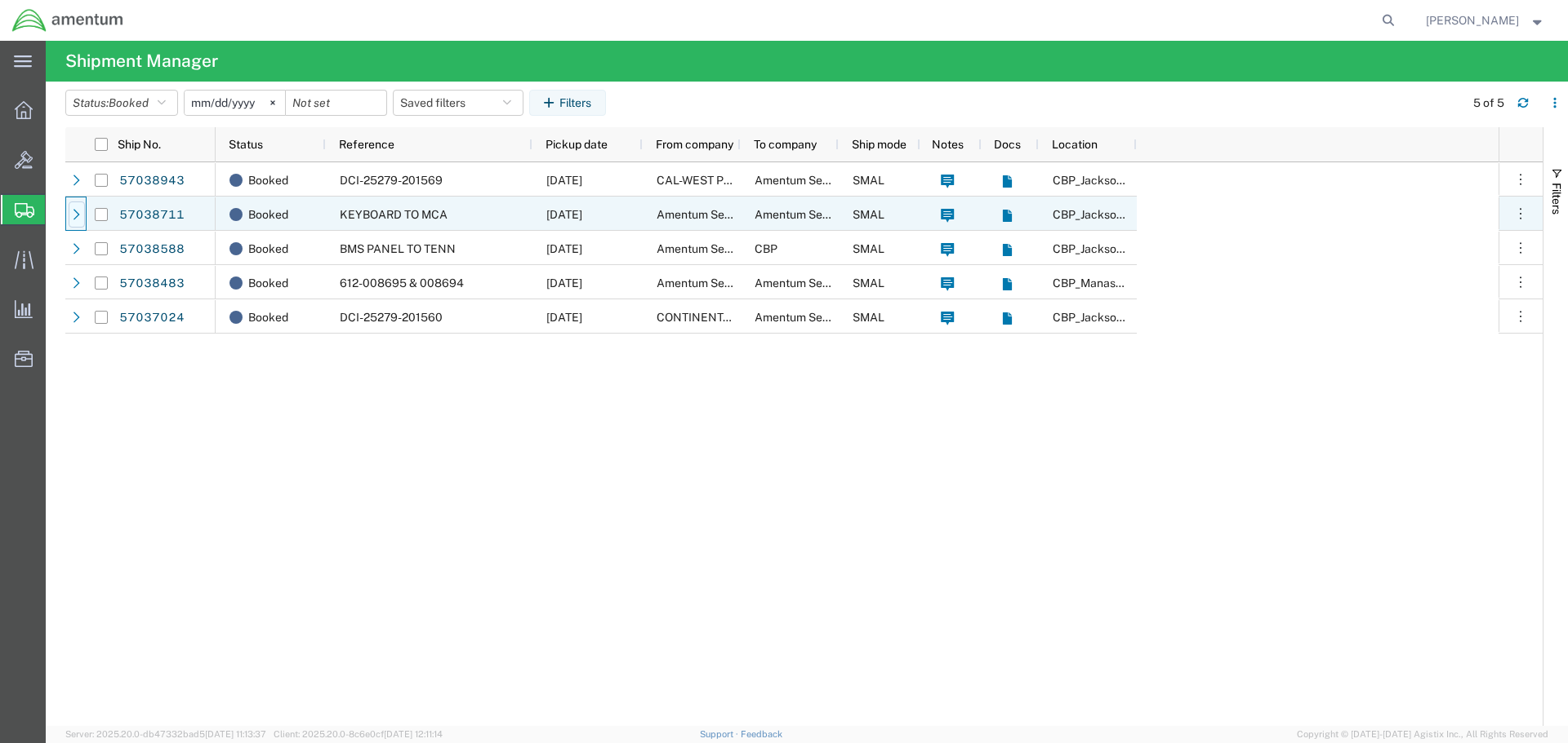
click at [70, 215] on div at bounding box center [77, 215] width 16 height 26
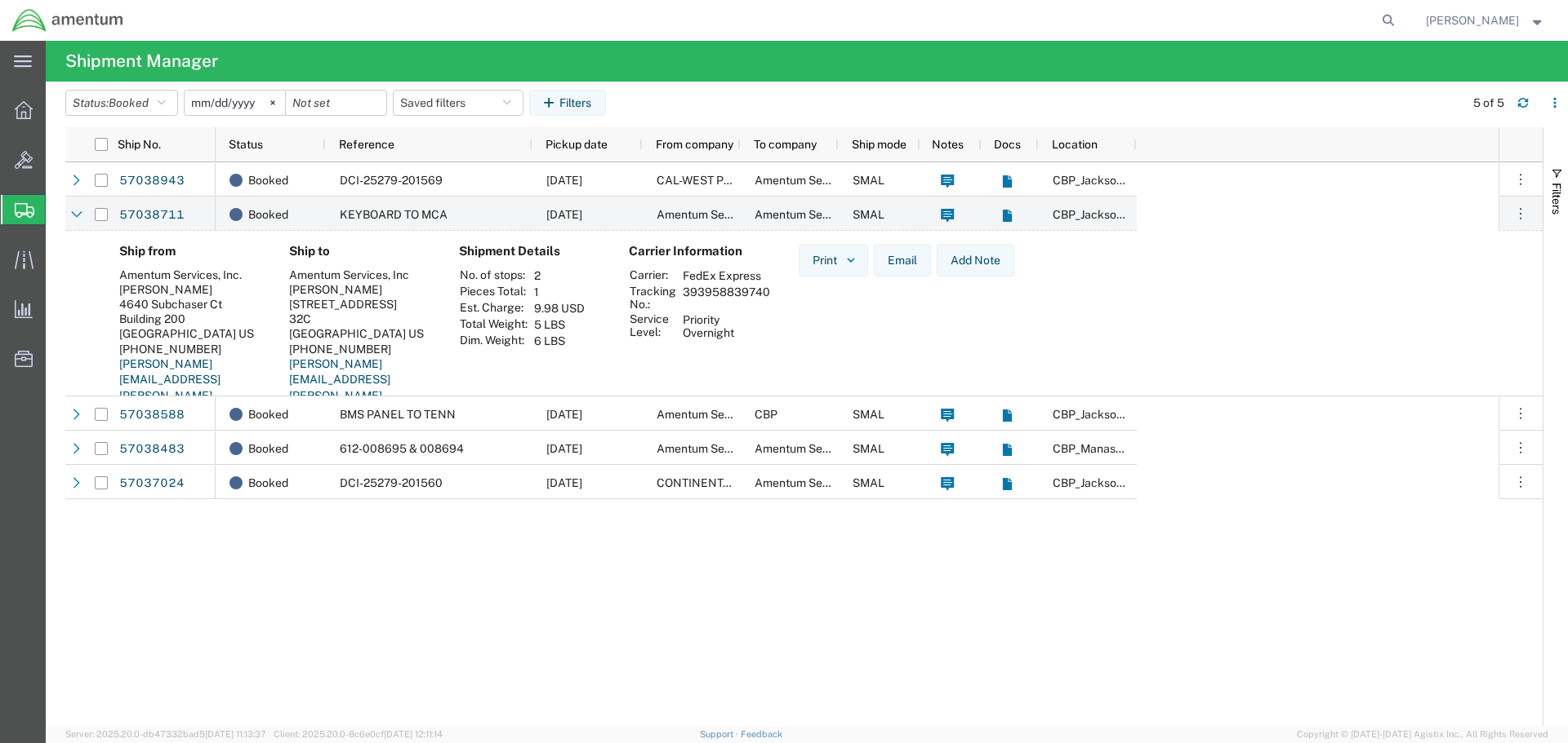
drag, startPoint x: 683, startPoint y: 292, endPoint x: 767, endPoint y: 295, distance: 84.1
click at [767, 295] on td "393958839740" at bounding box center [726, 297] width 99 height 27
copy td "393958839740"
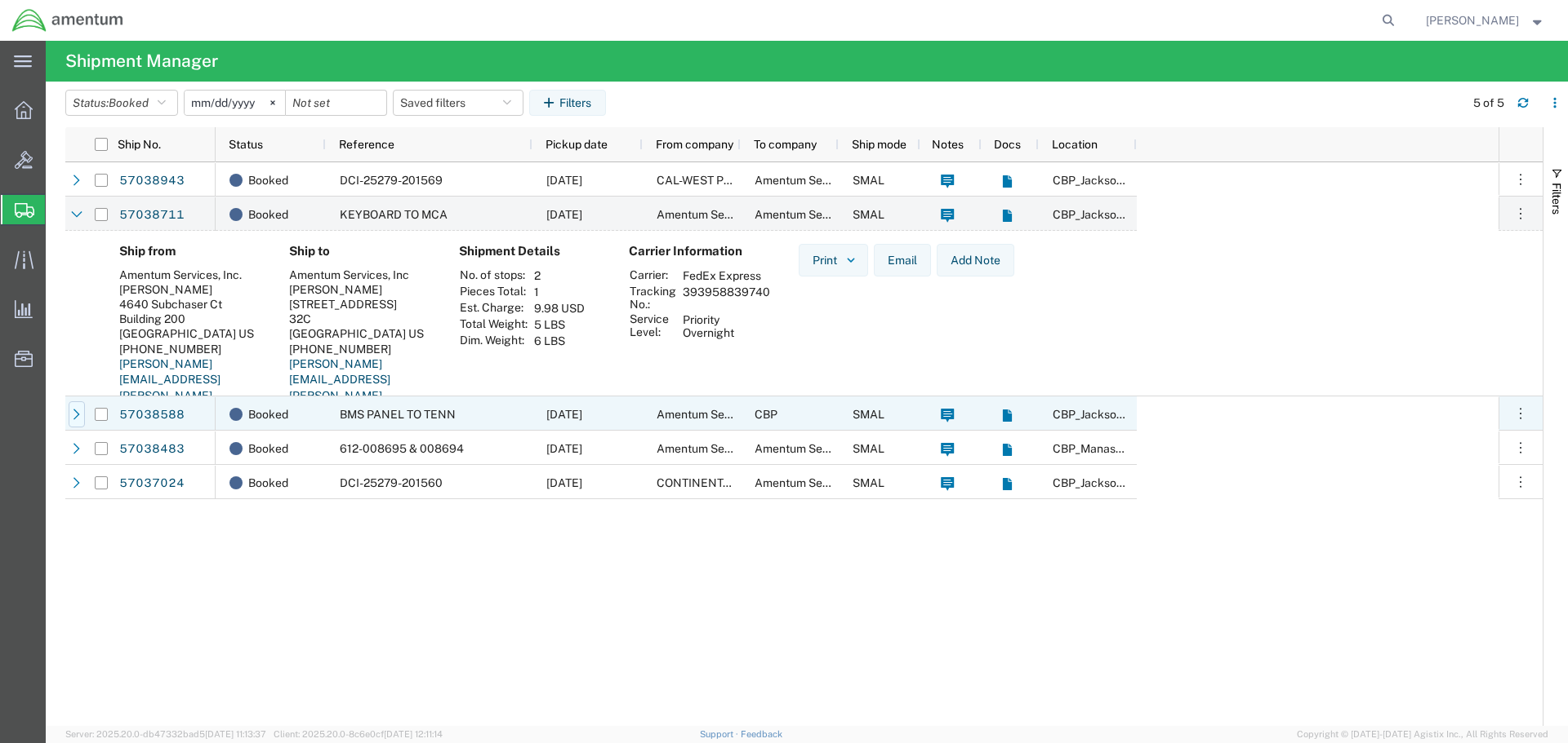
click at [78, 415] on icon at bounding box center [77, 414] width 7 height 10
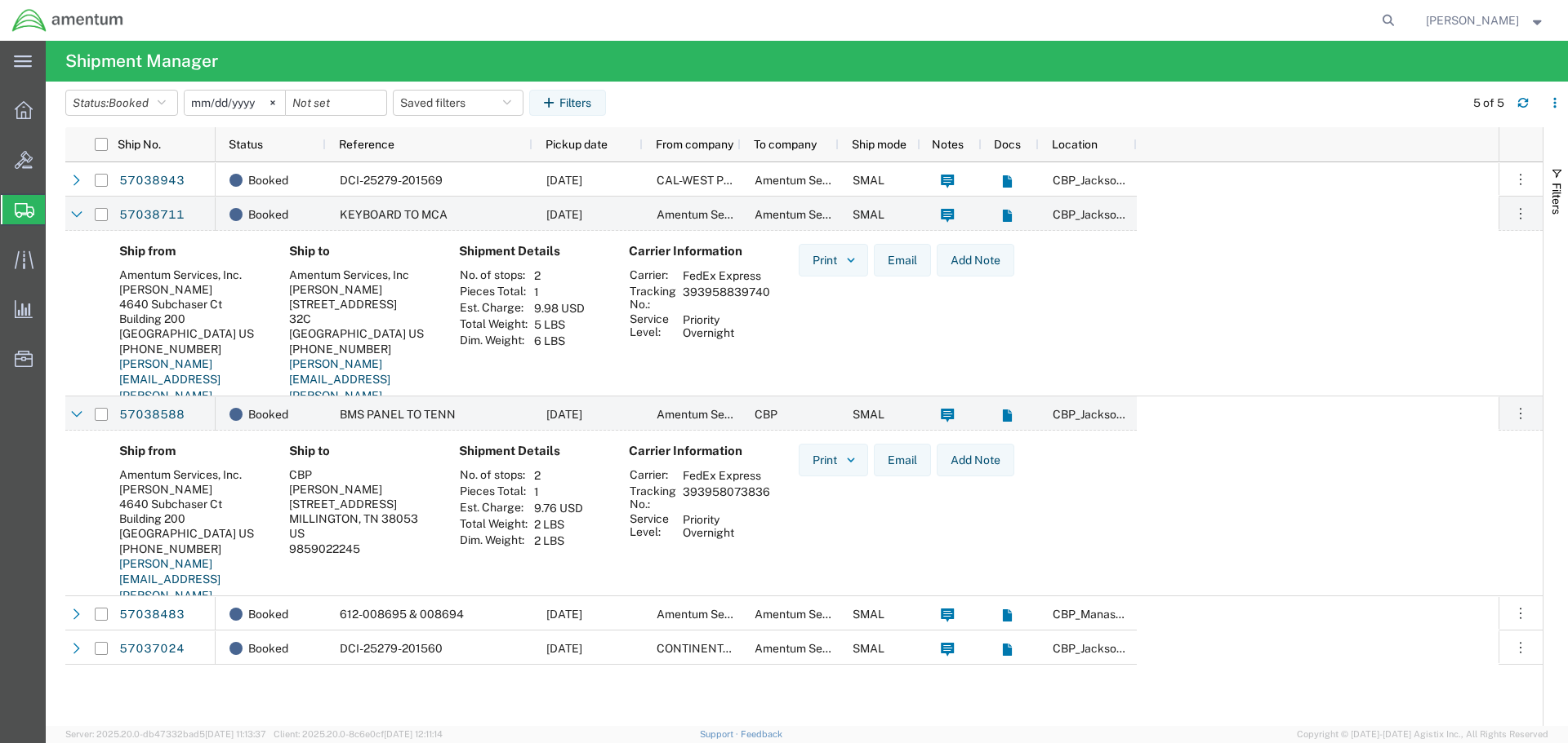
drag, startPoint x: 683, startPoint y: 491, endPoint x: 767, endPoint y: 495, distance: 84.1
click at [767, 495] on td "393958073836" at bounding box center [726, 498] width 99 height 27
copy td "393958073836"
click at [416, 481] on div "CBP" at bounding box center [361, 475] width 144 height 15
drag, startPoint x: 290, startPoint y: 479, endPoint x: 315, endPoint y: 477, distance: 25.1
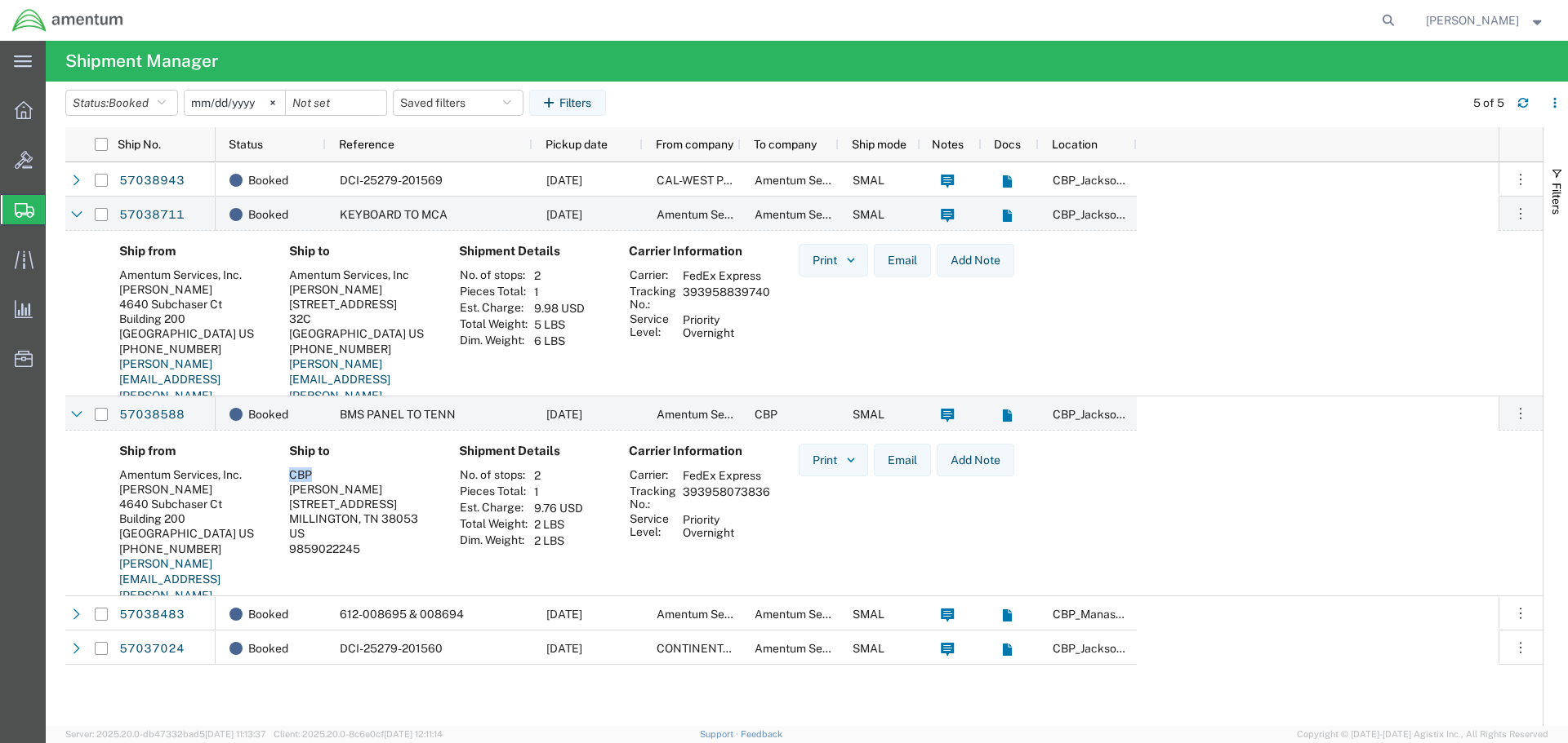
click at [315, 477] on div "CBP" at bounding box center [361, 475] width 144 height 15
click at [324, 476] on div "CBP" at bounding box center [361, 475] width 144 height 15
click at [364, 478] on div "CBP" at bounding box center [361, 475] width 144 height 15
click at [403, 480] on div "CBP" at bounding box center [361, 475] width 144 height 15
